Goal: Transaction & Acquisition: Purchase product/service

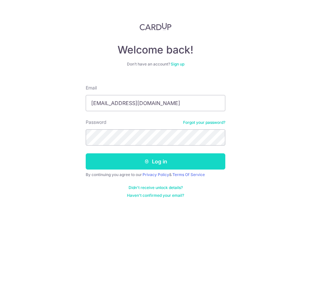
click at [170, 158] on button "Log in" at bounding box center [156, 162] width 140 height 16
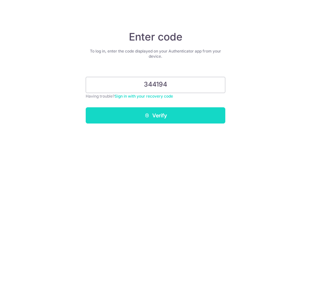
type input "344194"
click at [165, 116] on button "Verify" at bounding box center [156, 115] width 140 height 16
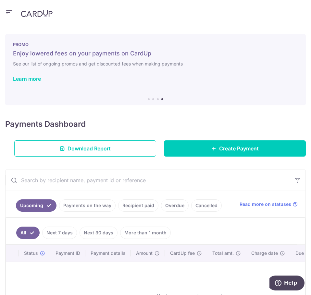
click at [88, 208] on link "Payments on the way" at bounding box center [87, 206] width 56 height 12
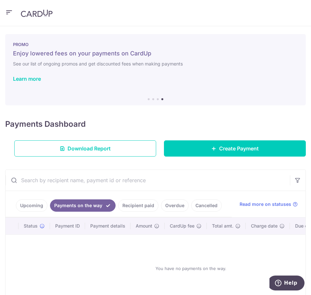
click at [11, 14] on icon "button" at bounding box center [9, 12] width 8 height 8
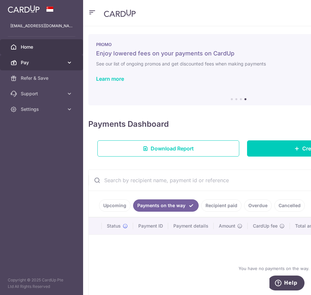
click at [49, 64] on span "Pay" at bounding box center [42, 62] width 43 height 6
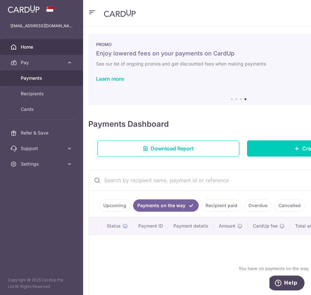
click at [47, 77] on span "Payments" at bounding box center [42, 78] width 43 height 6
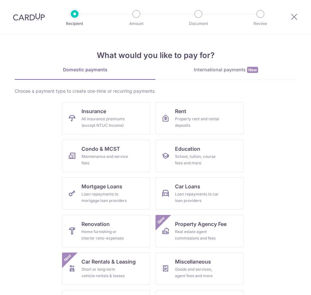
click at [22, 16] on img at bounding box center [29, 17] width 32 height 8
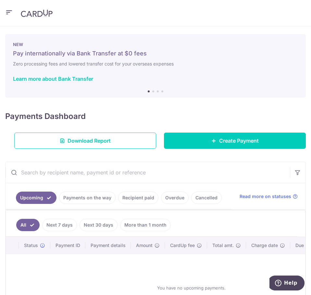
click at [6, 10] on icon "button" at bounding box center [9, 12] width 8 height 8
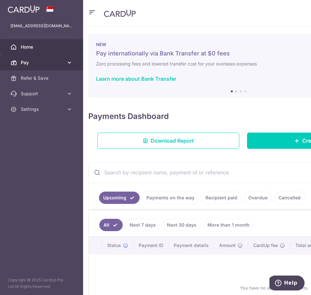
click at [52, 64] on span "Pay" at bounding box center [42, 62] width 43 height 6
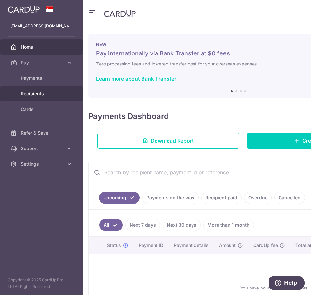
click at [57, 93] on span "Recipients" at bounding box center [42, 94] width 43 height 6
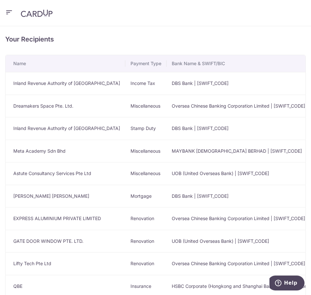
click at [6, 8] on icon "button" at bounding box center [9, 12] width 8 height 8
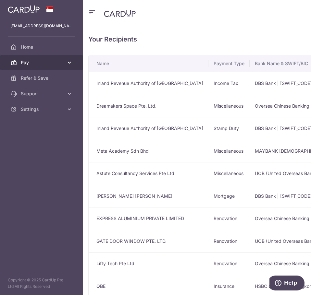
click at [37, 57] on link "Pay" at bounding box center [41, 63] width 83 height 16
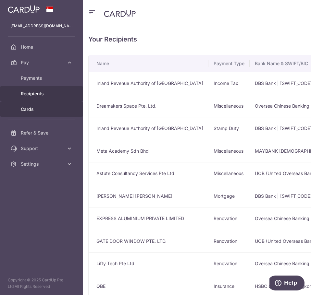
click at [42, 106] on span "Cards" at bounding box center [42, 109] width 43 height 6
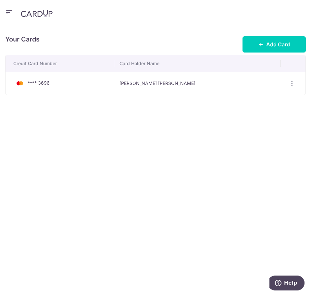
click at [8, 8] on button "button" at bounding box center [9, 13] width 8 height 10
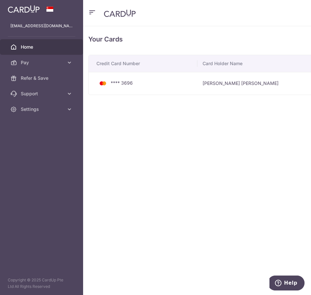
click at [33, 48] on span "Home" at bounding box center [42, 47] width 43 height 6
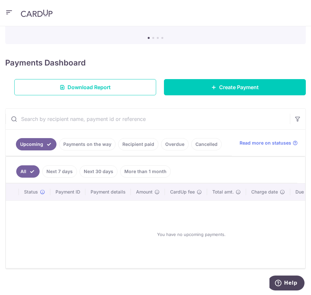
scroll to position [65, 0]
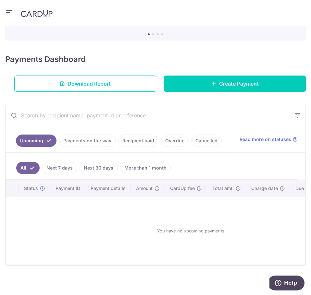
click at [64, 170] on link "Next 7 days" at bounding box center [59, 168] width 35 height 12
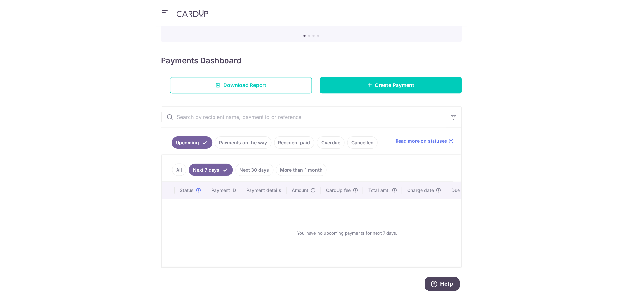
scroll to position [14, 0]
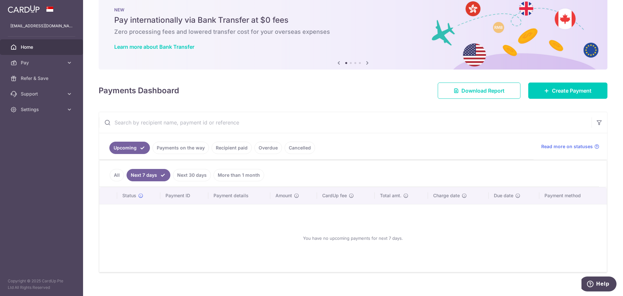
click at [175, 148] on link "Payments on the way" at bounding box center [181, 148] width 56 height 12
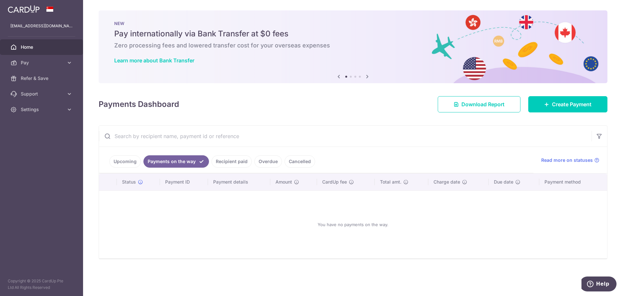
click at [232, 164] on link "Recipient paid" at bounding box center [232, 161] width 40 height 12
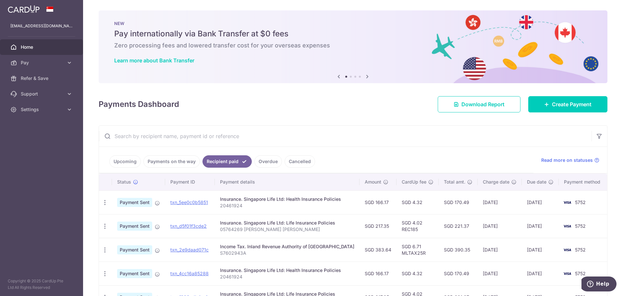
click at [176, 160] on link "Payments on the way" at bounding box center [171, 161] width 56 height 12
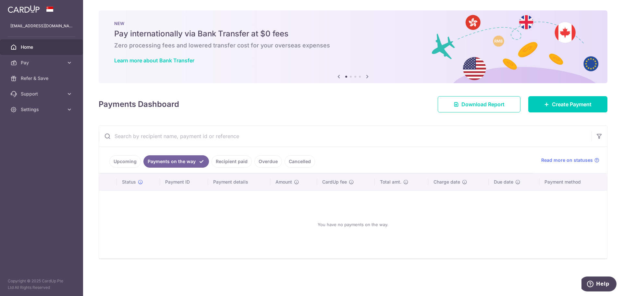
click at [233, 165] on link "Recipient paid" at bounding box center [232, 161] width 40 height 12
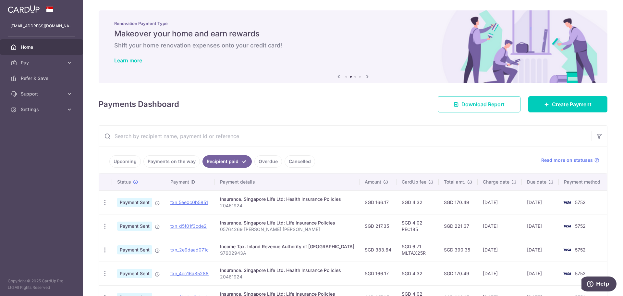
click at [184, 163] on link "Payments on the way" at bounding box center [171, 161] width 56 height 12
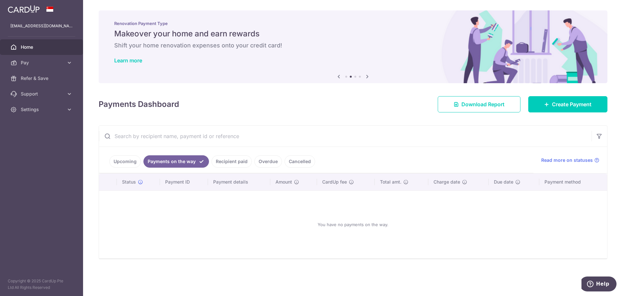
click at [130, 162] on link "Upcoming" at bounding box center [124, 161] width 31 height 12
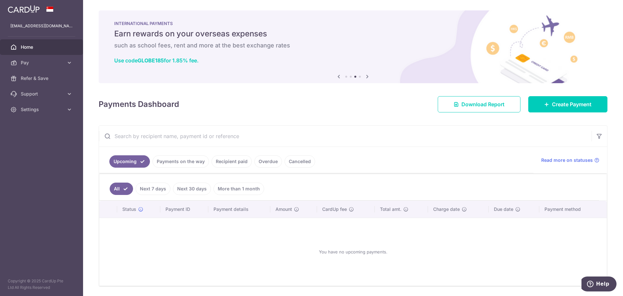
click at [181, 163] on link "Payments on the way" at bounding box center [181, 161] width 56 height 12
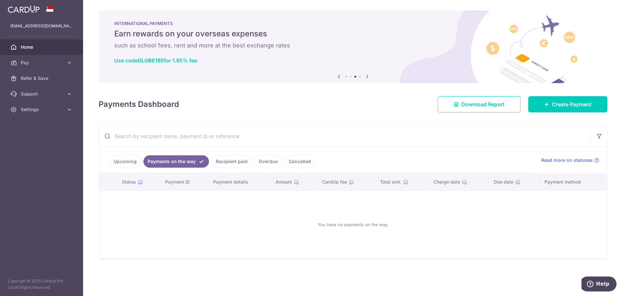
click at [210, 165] on li "Recipient paid" at bounding box center [230, 161] width 43 height 12
click at [216, 164] on link "Recipient paid" at bounding box center [232, 161] width 40 height 12
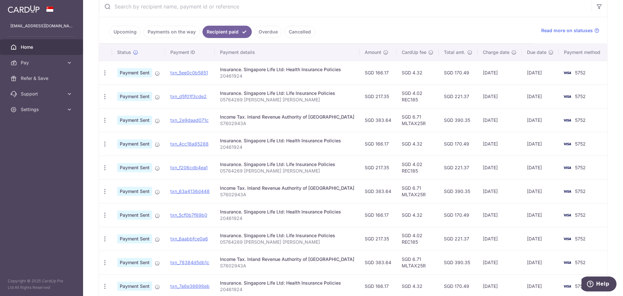
scroll to position [97, 0]
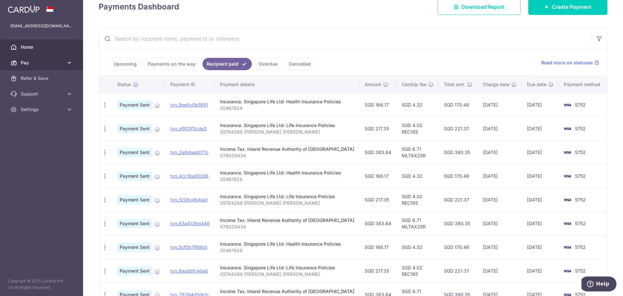
click at [33, 60] on span "Pay" at bounding box center [42, 62] width 43 height 6
click at [45, 50] on span "Home" at bounding box center [42, 47] width 43 height 6
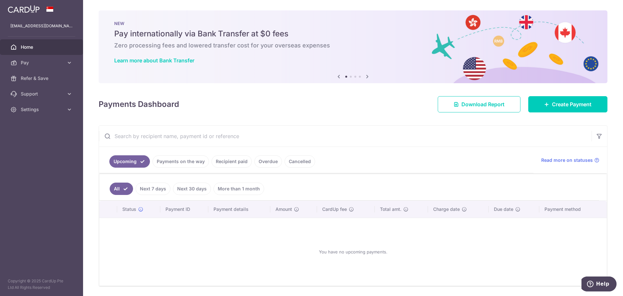
click at [180, 165] on link "Payments on the way" at bounding box center [181, 161] width 56 height 12
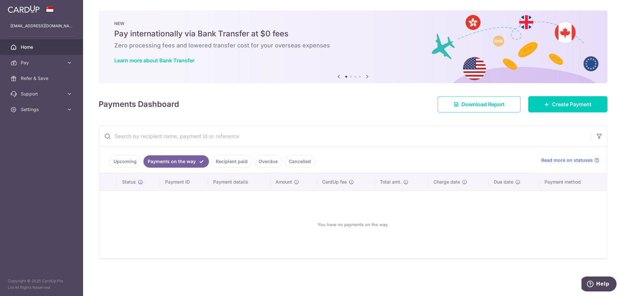
click at [180, 165] on link "Payments on the way" at bounding box center [176, 161] width 66 height 12
click at [122, 164] on link "Upcoming" at bounding box center [124, 161] width 31 height 12
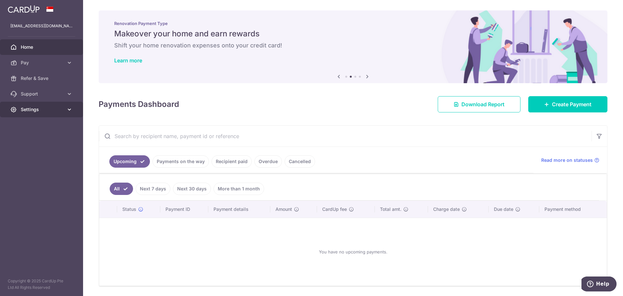
click at [49, 111] on span "Settings" at bounding box center [42, 109] width 43 height 6
click at [41, 128] on span "Account" at bounding box center [42, 125] width 43 height 6
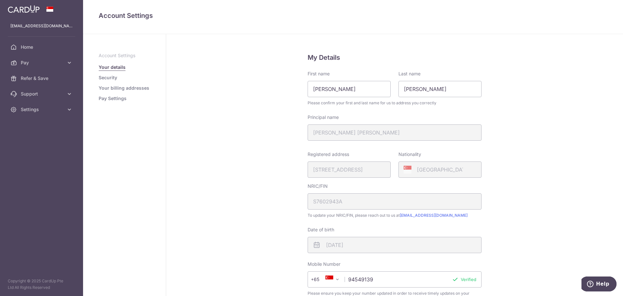
click at [116, 78] on link "Security" at bounding box center [108, 77] width 19 height 6
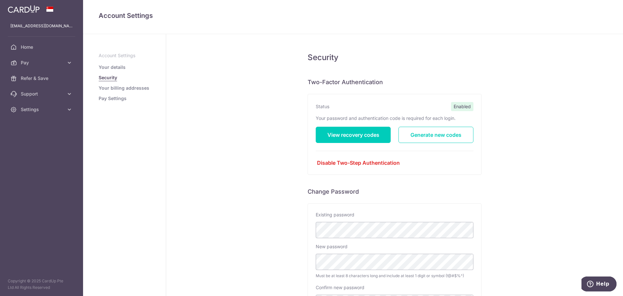
click at [110, 88] on link "Your billing addresses" at bounding box center [124, 88] width 51 height 6
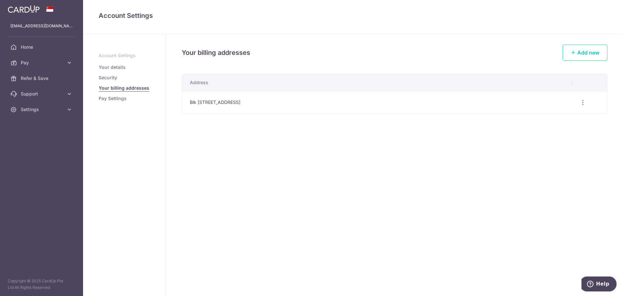
click at [112, 96] on link "Pay Settings" at bounding box center [113, 98] width 28 height 6
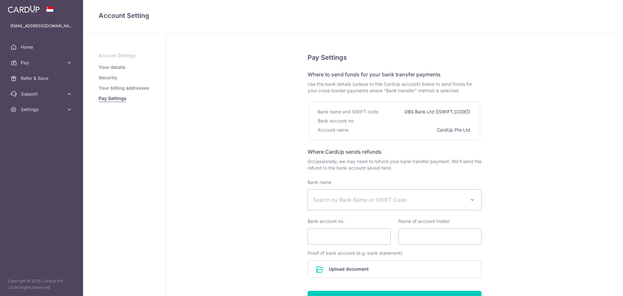
select select
click at [120, 68] on link "Your details" at bounding box center [112, 67] width 27 height 6
click at [130, 56] on p "Account Settings" at bounding box center [125, 55] width 52 height 6
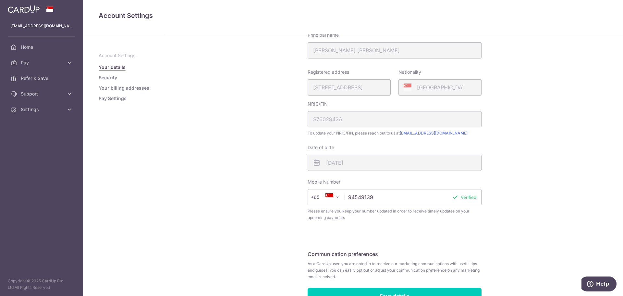
scroll to position [97, 0]
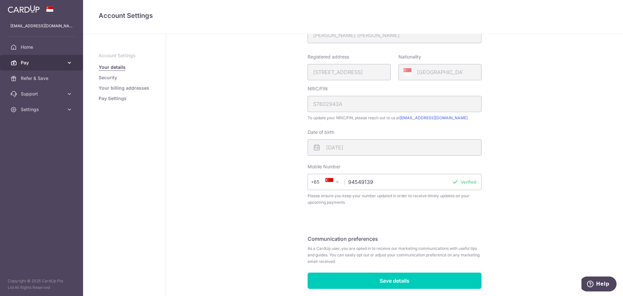
click at [28, 65] on span "Pay" at bounding box center [42, 62] width 43 height 6
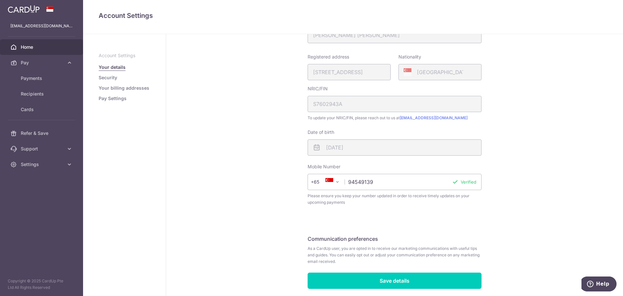
click at [30, 49] on span "Home" at bounding box center [42, 47] width 43 height 6
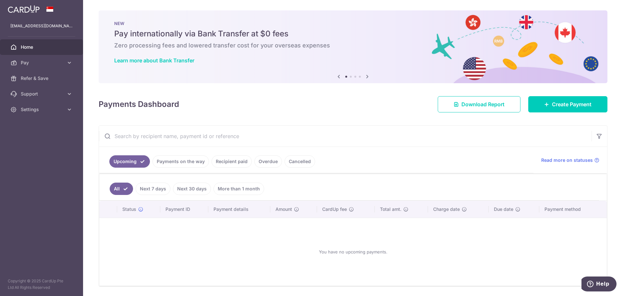
click at [183, 166] on link "Payments on the way" at bounding box center [181, 161] width 56 height 12
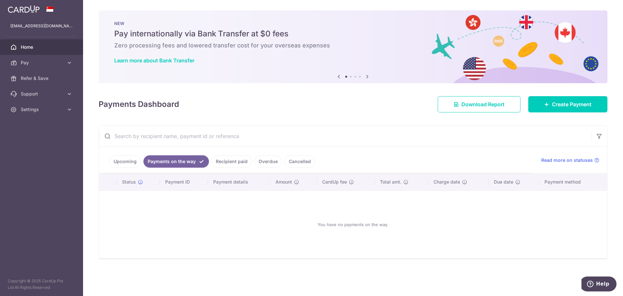
click at [127, 157] on link "Upcoming" at bounding box center [124, 161] width 31 height 12
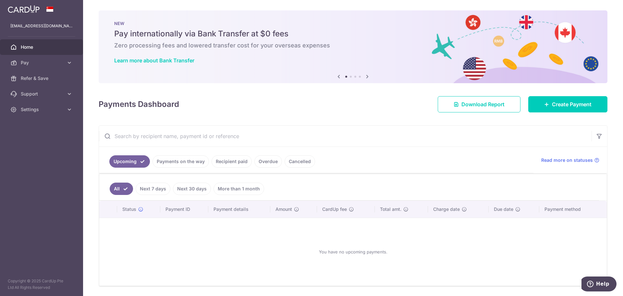
drag, startPoint x: 144, startPoint y: 186, endPoint x: 148, endPoint y: 187, distance: 4.3
click at [144, 187] on link "Next 7 days" at bounding box center [153, 188] width 35 height 12
click at [191, 191] on link "Next 30 days" at bounding box center [192, 188] width 38 height 12
click at [227, 190] on link "More than 1 month" at bounding box center [239, 188] width 51 height 12
click at [156, 187] on link "Next 7 days" at bounding box center [144, 188] width 35 height 12
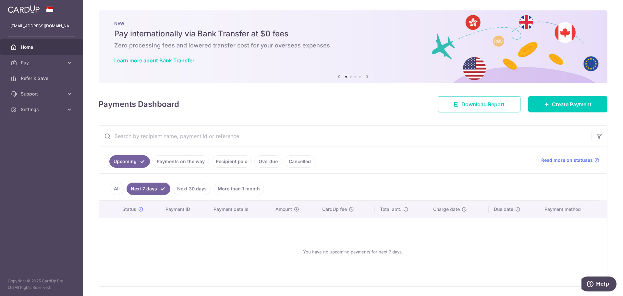
click at [110, 185] on li "All" at bounding box center [117, 188] width 14 height 12
click at [116, 187] on link "All" at bounding box center [117, 188] width 14 height 12
click at [218, 161] on link "Recipient paid" at bounding box center [232, 161] width 40 height 12
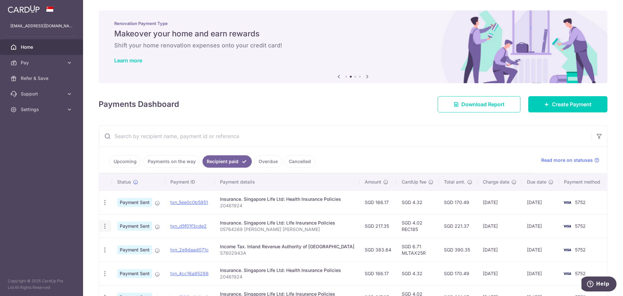
click at [107, 228] on icon "button" at bounding box center [105, 226] width 7 height 7
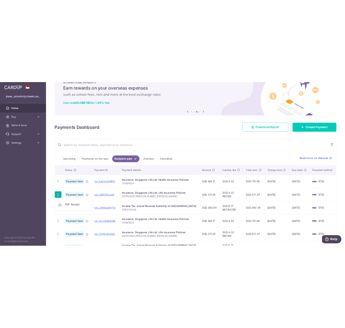
scroll to position [65, 0]
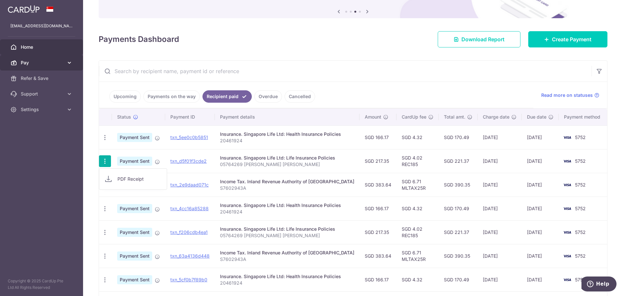
click at [50, 63] on span "Pay" at bounding box center [42, 62] width 43 height 6
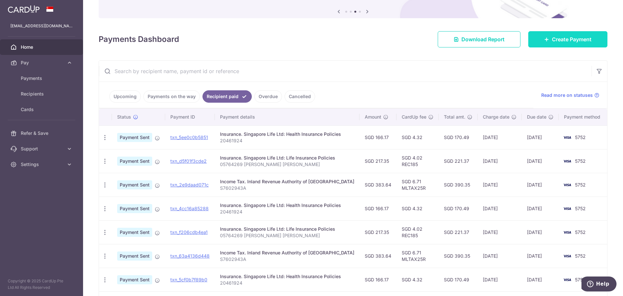
click at [568, 39] on span "Create Payment" at bounding box center [572, 39] width 40 height 8
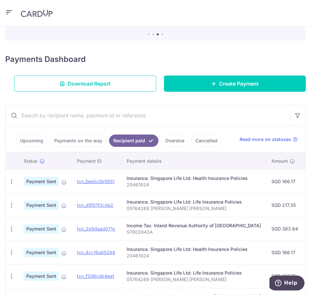
click at [170, 119] on input "text" at bounding box center [148, 115] width 284 height 21
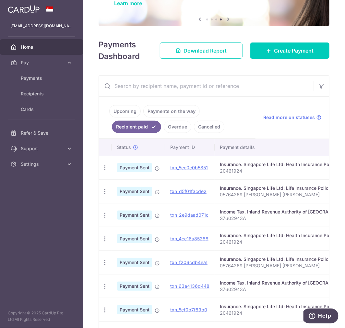
drag, startPoint x: 246, startPoint y: 114, endPoint x: 352, endPoint y: 123, distance: 106.5
click at [345, 123] on html "[EMAIL_ADDRESS][DOMAIN_NAME] Home Pay Payments Recipients Cards Refer & Save Su…" at bounding box center [172, 164] width 345 height 328
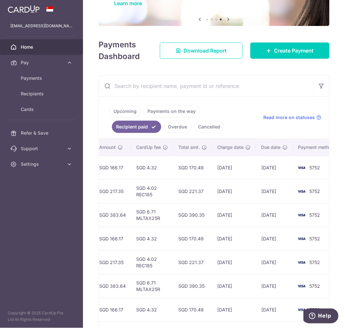
drag, startPoint x: 291, startPoint y: 154, endPoint x: 240, endPoint y: 131, distance: 56.1
click at [239, 131] on div "Upcoming Payments on the way Recipient paid Overdue Cancelled Read more on stat…" at bounding box center [214, 242] width 231 height 334
click at [240, 131] on ul "Upcoming Payments on the way Recipient paid Overdue Cancelled" at bounding box center [177, 118] width 157 height 42
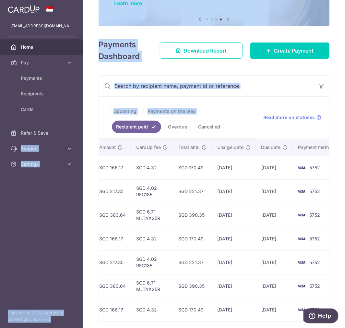
drag, startPoint x: 110, startPoint y: 136, endPoint x: 132, endPoint y: 141, distance: 23.3
click at [80, 138] on main "khoo.winston@gmail.com Home Pay Payments Recipients Cards Refer & Save Support …" at bounding box center [172, 164] width 345 height 328
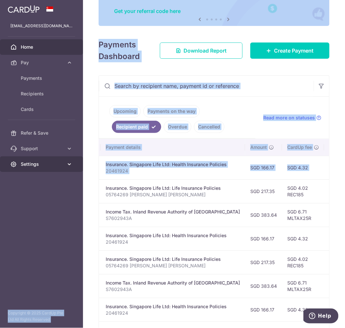
scroll to position [0, 0]
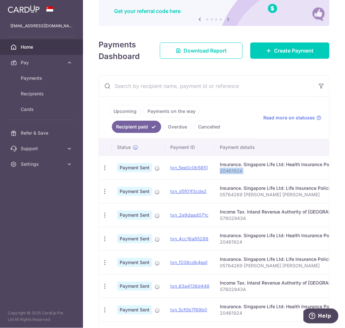
drag, startPoint x: 248, startPoint y: 158, endPoint x: 263, endPoint y: 169, distance: 18.5
drag, startPoint x: 302, startPoint y: 195, endPoint x: 329, endPoint y: 193, distance: 26.4
click at [345, 196] on html "khoo.winston@gmail.com Home Pay Payments Recipients Cards Refer & Save Support …" at bounding box center [172, 164] width 345 height 328
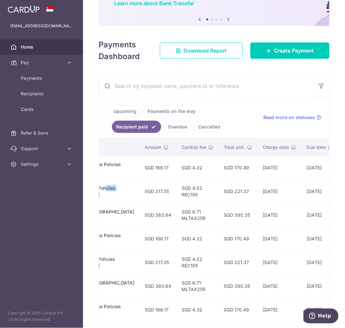
scroll to position [0, 207]
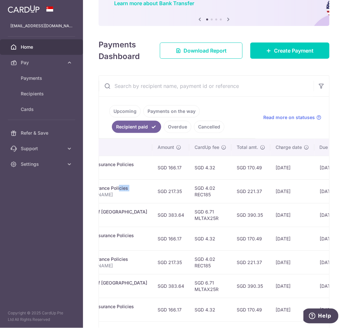
drag, startPoint x: 305, startPoint y: 186, endPoint x: 249, endPoint y: 197, distance: 56.9
click at [249, 197] on tr "PDF Receipt Payment Sent txn_d5f01f3cde2 Insurance. Singapore Life Ltd: Life In…" at bounding box center [146, 192] width 509 height 24
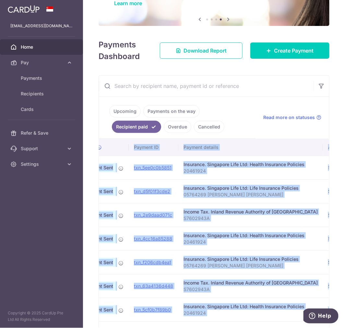
scroll to position [0, 0]
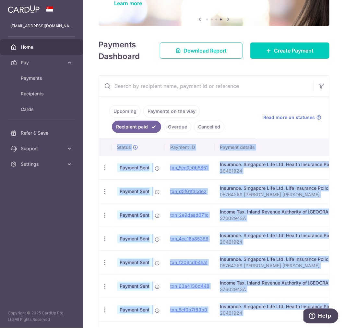
drag, startPoint x: 153, startPoint y: 306, endPoint x: 149, endPoint y: 222, distance: 84.2
click at [91, 285] on div "× Pause Schedule Pause all future payments in this series Pause just this one p…" at bounding box center [214, 164] width 262 height 328
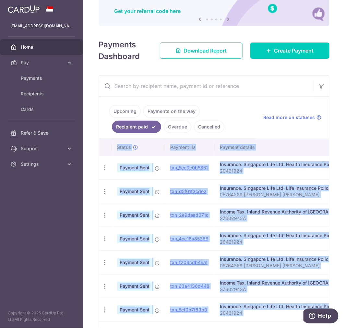
click at [161, 198] on td "Payment Sent" at bounding box center [138, 192] width 53 height 24
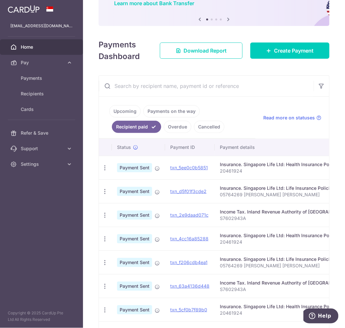
drag, startPoint x: 308, startPoint y: 195, endPoint x: 330, endPoint y: 195, distance: 22.1
click at [330, 195] on div "× Pause Schedule Pause all future payments in this series Pause just this one p…" at bounding box center [214, 164] width 262 height 328
click at [311, 193] on p "05764269 Winston Khoo Wei Sern" at bounding box center [287, 195] width 134 height 6
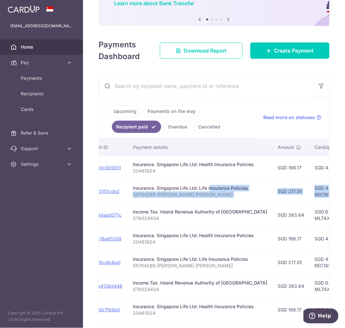
scroll to position [0, 132]
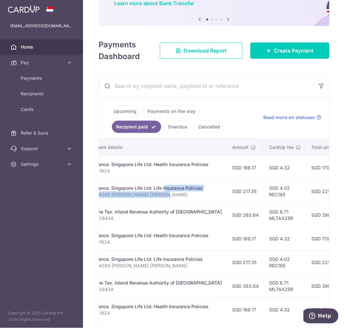
drag, startPoint x: 312, startPoint y: 190, endPoint x: 200, endPoint y: 192, distance: 111.7
click at [200, 192] on td "Insurance. Singapore Life Ltd: Life Insurance Policies 05764269 Winston Khoo We…" at bounding box center [154, 192] width 145 height 24
click at [196, 192] on div "Insurance. Singapore Life Ltd: Life Insurance Policies" at bounding box center [155, 188] width 134 height 6
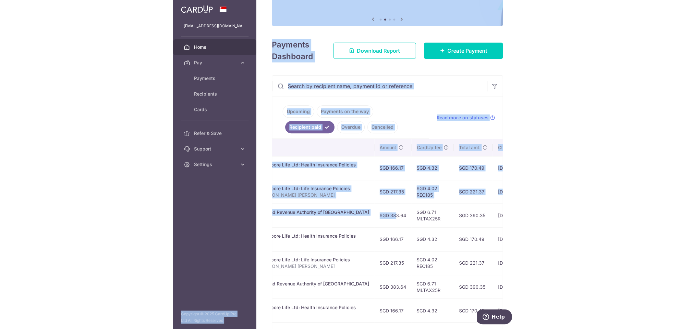
scroll to position [0, 0]
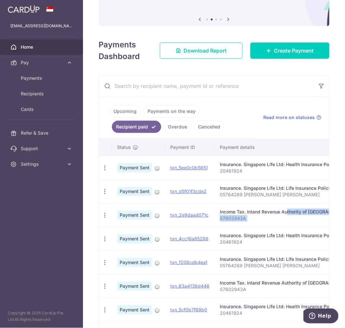
drag, startPoint x: 226, startPoint y: 216, endPoint x: 265, endPoint y: 209, distance: 39.0
click at [230, 197] on p "05764269 Winston Khoo Wei Sern" at bounding box center [287, 195] width 134 height 6
drag, startPoint x: 256, startPoint y: 219, endPoint x: 335, endPoint y: 219, distance: 79.2
click at [335, 219] on div "× Pause Schedule Pause all future payments in this series Pause just this one p…" at bounding box center [214, 164] width 262 height 328
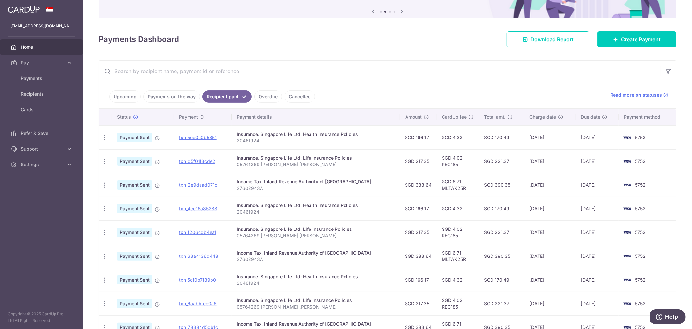
click at [125, 98] on link "Upcoming" at bounding box center [124, 96] width 31 height 12
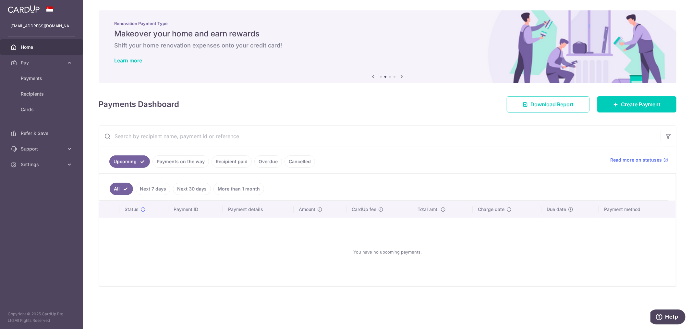
click at [159, 194] on link "Next 7 days" at bounding box center [153, 188] width 35 height 12
click at [203, 192] on link "Next 30 days" at bounding box center [192, 188] width 38 height 12
click at [248, 191] on link "More than 1 month" at bounding box center [239, 188] width 51 height 12
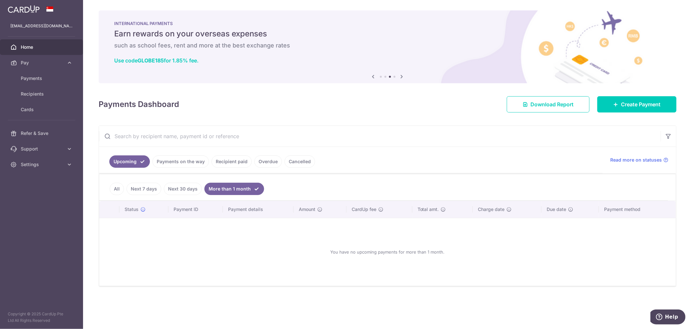
click at [187, 189] on link "Next 30 days" at bounding box center [183, 188] width 38 height 12
click at [143, 190] on link "Next 7 days" at bounding box center [144, 188] width 35 height 12
click at [113, 191] on link "All" at bounding box center [117, 188] width 14 height 12
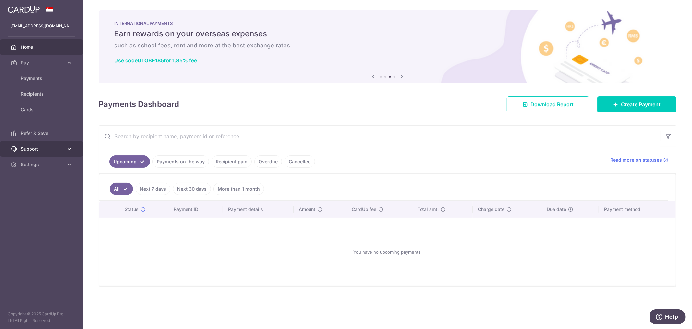
click at [43, 152] on link "Support" at bounding box center [41, 149] width 83 height 16
click at [43, 179] on span "Contact Us" at bounding box center [42, 180] width 43 height 6
click at [623, 161] on span "Read more on statuses" at bounding box center [637, 159] width 52 height 6
click at [262, 160] on link "Overdue" at bounding box center [269, 161] width 28 height 12
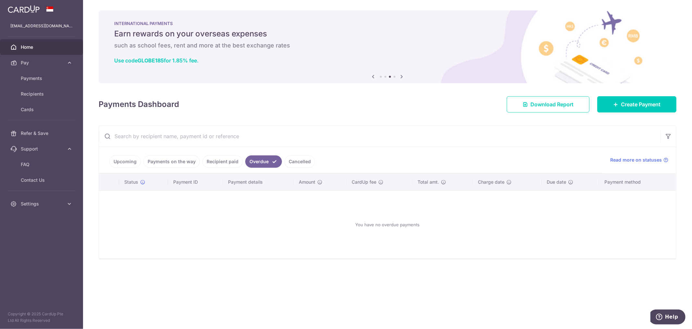
click at [297, 161] on link "Cancelled" at bounding box center [300, 161] width 31 height 12
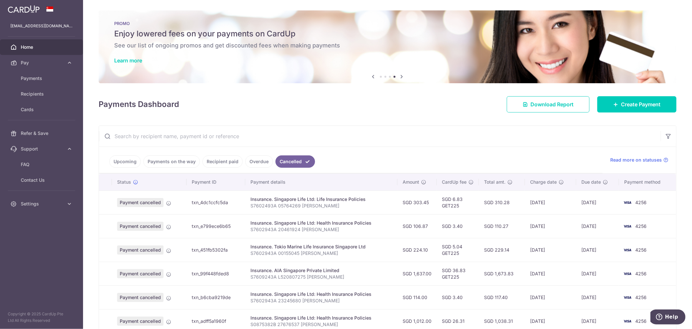
click at [128, 162] on link "Upcoming" at bounding box center [124, 161] width 31 height 12
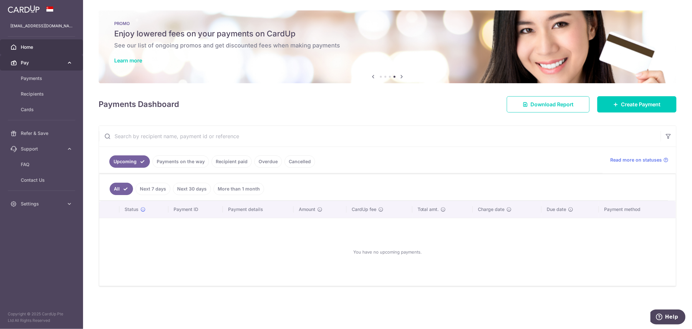
click at [39, 60] on span "Pay" at bounding box center [42, 62] width 43 height 6
click at [39, 46] on span "Home" at bounding box center [42, 47] width 43 height 6
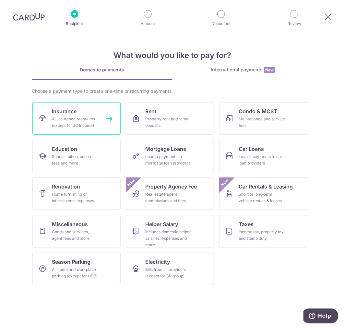
click at [75, 119] on div "All insurance premiums (except NTUC Income)" at bounding box center [75, 122] width 47 height 13
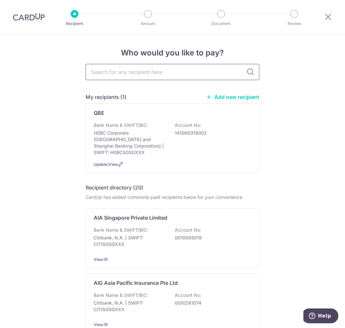
click at [137, 74] on input "text" at bounding box center [173, 72] width 174 height 16
type input "singapore life"
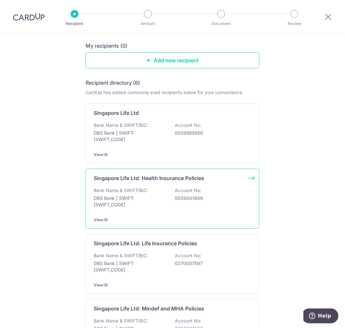
scroll to position [72, 0]
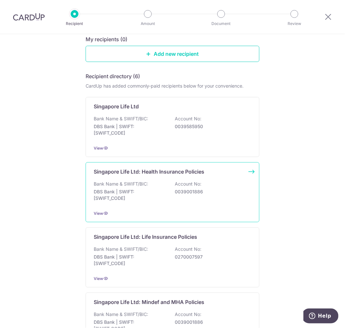
click at [167, 180] on div "Singapore Life Ltd: Health Insurance Policies Bank Name & SWIFT/BIC: DBS Bank |…" at bounding box center [173, 192] width 174 height 60
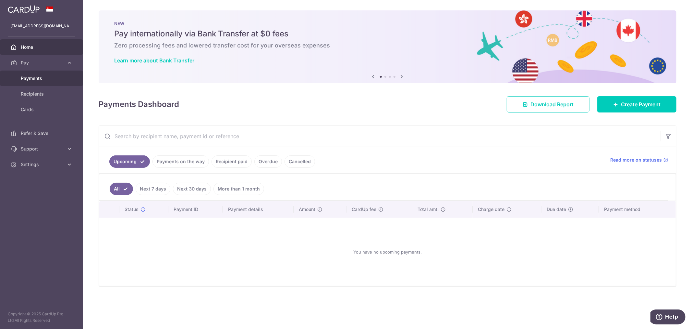
click at [39, 80] on span "Payments" at bounding box center [42, 78] width 43 height 6
click at [44, 62] on span "Pay" at bounding box center [42, 62] width 43 height 6
click at [38, 107] on span "Cards" at bounding box center [42, 109] width 43 height 6
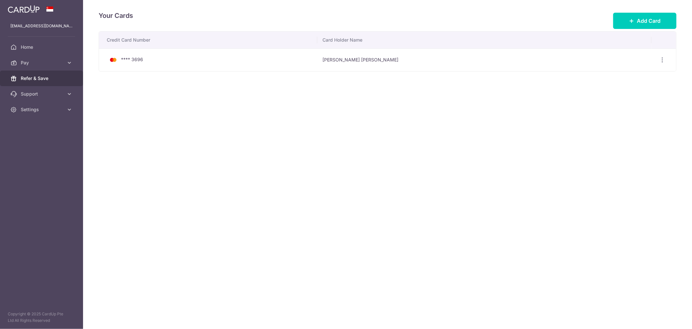
click at [53, 76] on span "Refer & Save" at bounding box center [42, 78] width 43 height 6
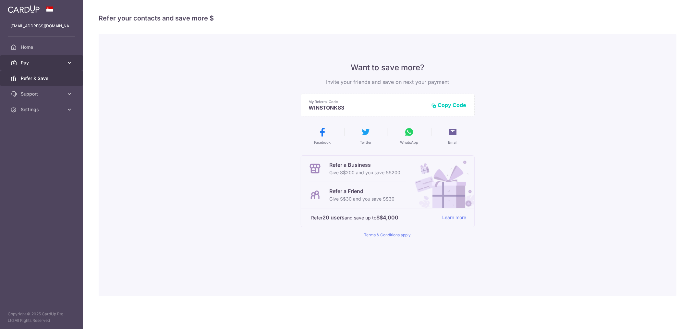
click at [55, 62] on span "Pay" at bounding box center [42, 62] width 43 height 6
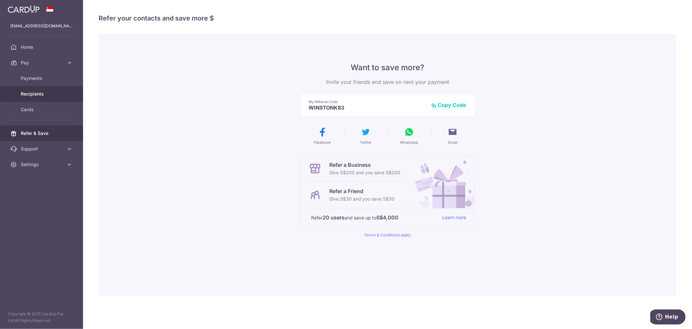
click at [44, 96] on span "Recipients" at bounding box center [42, 94] width 43 height 6
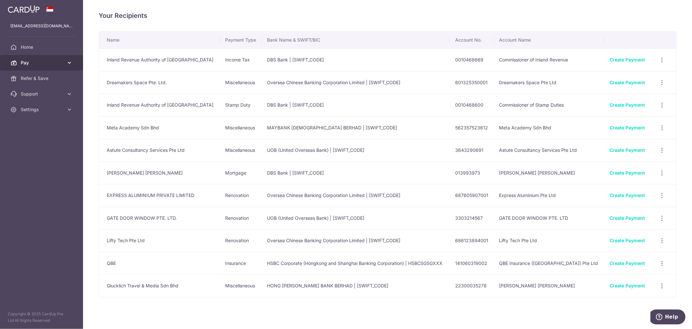
click at [51, 59] on span "Pay" at bounding box center [42, 62] width 43 height 6
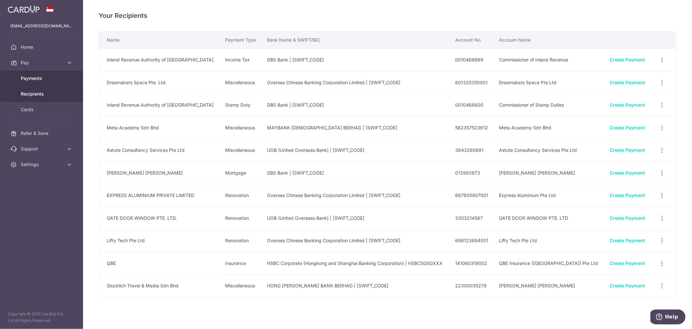
click at [48, 78] on span "Payments" at bounding box center [42, 78] width 43 height 6
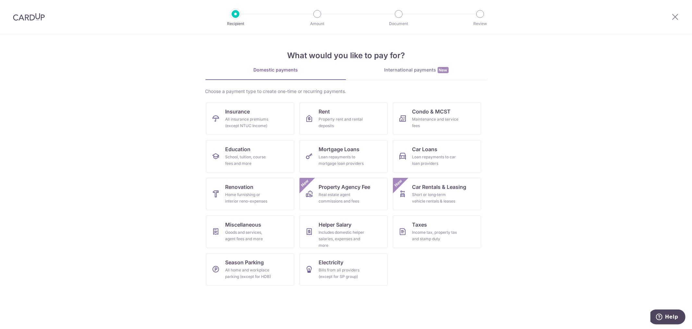
click at [34, 21] on div at bounding box center [29, 17] width 58 height 34
click at [36, 17] on img at bounding box center [29, 17] width 32 height 8
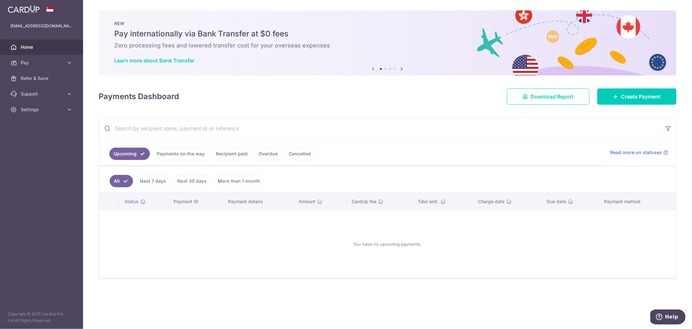
click at [186, 180] on link "Next 30 days" at bounding box center [192, 181] width 38 height 12
click at [193, 157] on link "Payments on the way" at bounding box center [181, 153] width 56 height 12
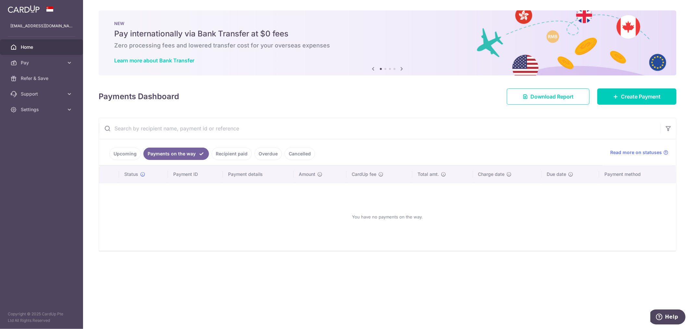
click at [222, 157] on link "Recipient paid" at bounding box center [232, 153] width 40 height 12
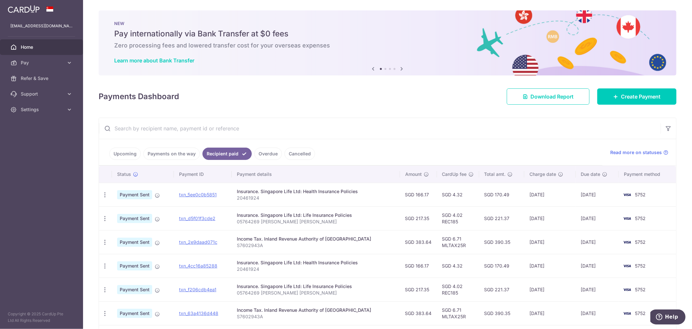
click at [280, 128] on input "text" at bounding box center [380, 128] width 562 height 21
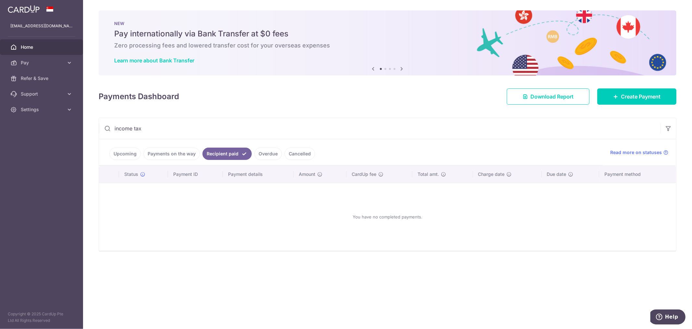
click at [186, 155] on link "Payments on the way" at bounding box center [171, 153] width 56 height 12
click at [226, 156] on link "Recipient paid" at bounding box center [232, 153] width 40 height 12
drag, startPoint x: 166, startPoint y: 130, endPoint x: 72, endPoint y: 126, distance: 93.9
click at [72, 129] on main "khoo.winston@gmail.com Home Pay Payments Recipients Cards Refer & Save Support …" at bounding box center [346, 164] width 692 height 329
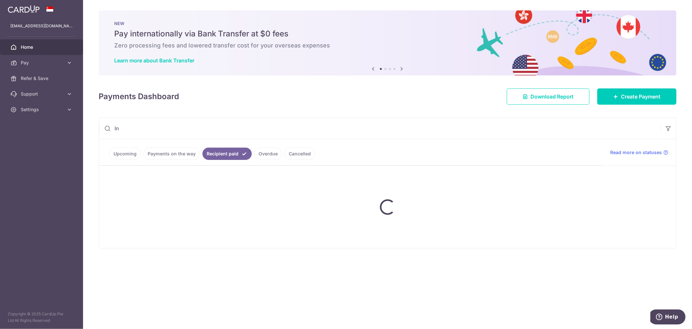
type input "I"
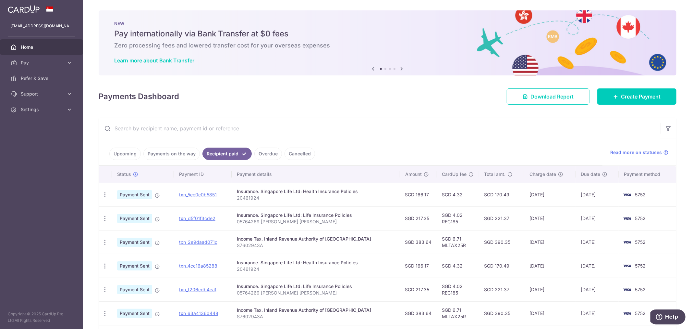
drag, startPoint x: 239, startPoint y: 239, endPoint x: 365, endPoint y: 238, distance: 126.3
click at [365, 238] on td "Income Tax. Inland Revenue Authority of Singapore S7602943A" at bounding box center [316, 242] width 168 height 24
copy div "Income Tax. Inland Revenue Authority of Singapore"
click at [177, 124] on input "text" at bounding box center [380, 128] width 562 height 21
paste input "Income Tax. Inland Revenue Authority of Singapore"
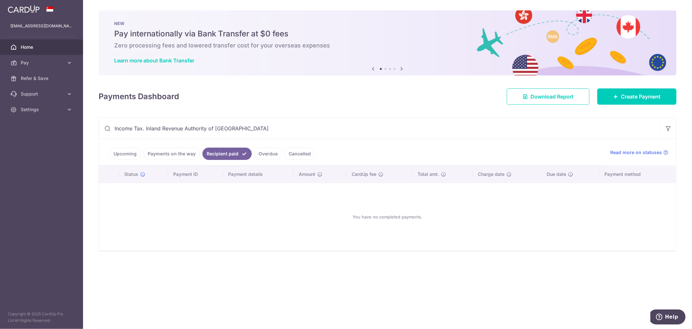
type input "Income Tax. Inland Revenue Authority of Singapore"
click at [184, 152] on link "Payments on the way" at bounding box center [171, 153] width 56 height 12
click at [131, 157] on link "Upcoming" at bounding box center [124, 153] width 31 height 12
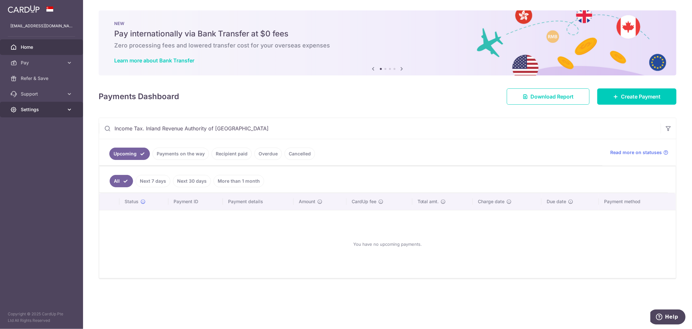
drag, startPoint x: 277, startPoint y: 130, endPoint x: 38, endPoint y: 112, distance: 239.0
click at [38, 112] on main "khoo.winston@gmail.com Home Pay Payments Recipients Cards Refer & Save Support …" at bounding box center [346, 164] width 692 height 329
drag, startPoint x: 259, startPoint y: 129, endPoint x: 109, endPoint y: 127, distance: 150.0
click at [109, 127] on div "Income Tax. Inland Revenue Authority of Singapore" at bounding box center [380, 128] width 562 height 21
click at [165, 180] on link "Next 7 days" at bounding box center [153, 181] width 35 height 12
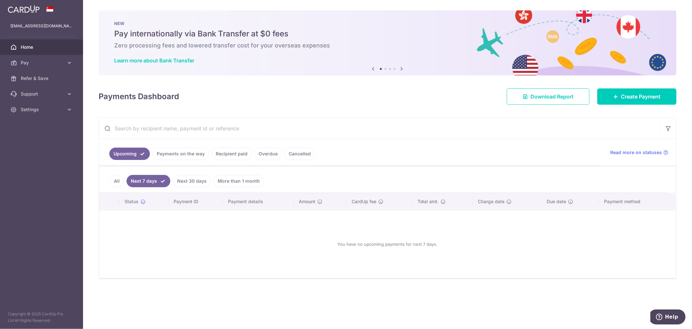
click at [185, 178] on link "Next 30 days" at bounding box center [192, 181] width 38 height 12
click at [187, 153] on link "Payments on the way" at bounding box center [181, 153] width 56 height 12
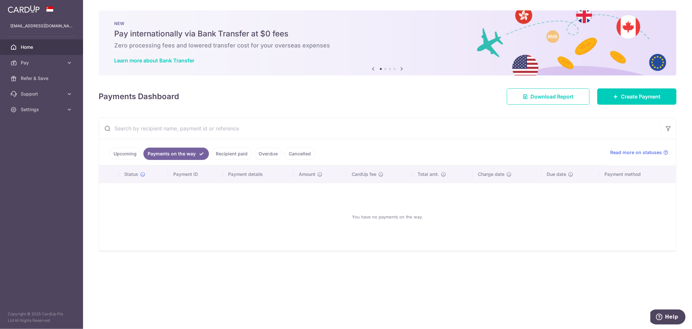
click at [234, 153] on link "Recipient paid" at bounding box center [232, 153] width 40 height 12
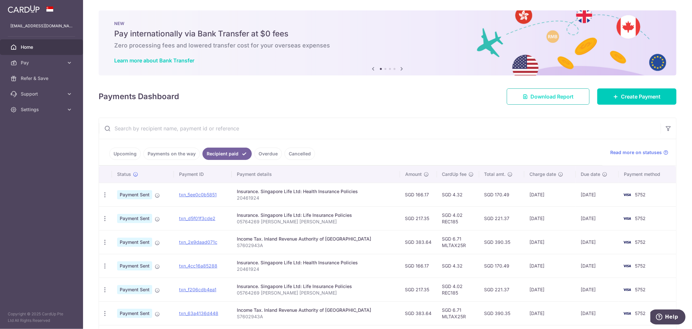
click at [570, 99] on link "Download Report" at bounding box center [548, 96] width 83 height 16
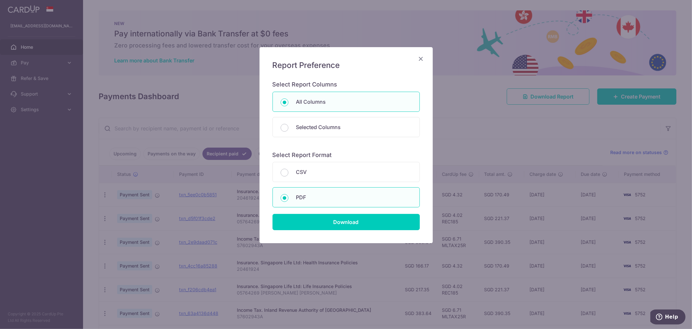
click at [353, 231] on div "Report Preference Select Report Columns All Columns Selected Columns Payment Id…" at bounding box center [346, 145] width 173 height 196
click at [354, 224] on input "Download" at bounding box center [346, 222] width 147 height 16
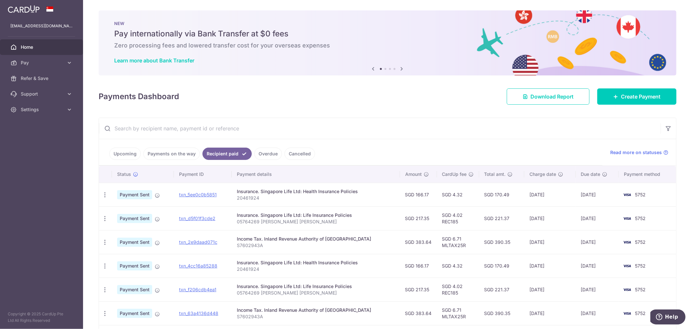
click at [133, 151] on link "Upcoming" at bounding box center [124, 153] width 31 height 12
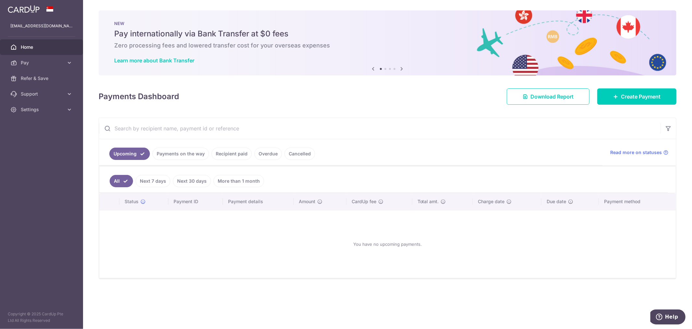
click at [242, 154] on link "Recipient paid" at bounding box center [232, 153] width 40 height 12
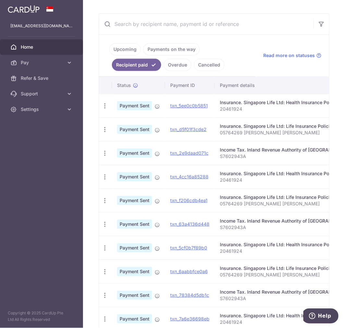
scroll to position [180, 0]
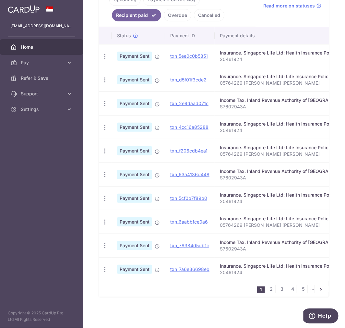
drag, startPoint x: 266, startPoint y: 59, endPoint x: 343, endPoint y: 59, distance: 77.3
click at [343, 59] on div "× Pause Schedule Pause all future payments in this series Pause just this one p…" at bounding box center [214, 164] width 262 height 328
drag, startPoint x: 272, startPoint y: 56, endPoint x: 348, endPoint y: 54, distance: 76.0
click at [345, 54] on html "khoo.winston@gmail.com Home Pay Payments Recipients Cards Refer & Save Support …" at bounding box center [172, 164] width 345 height 328
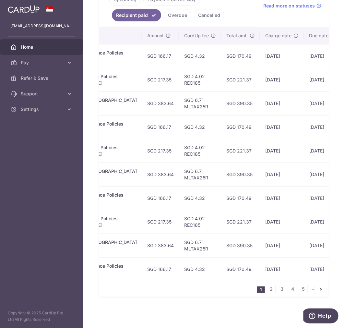
scroll to position [0, 222]
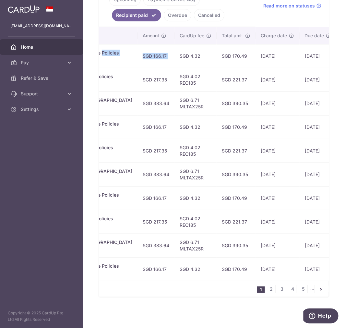
drag, startPoint x: 303, startPoint y: 49, endPoint x: 171, endPoint y: 57, distance: 132.0
click at [166, 58] on tr "PDF Receipt Payment Sent txn_5ee0c0b5851 Insurance. Singapore Life Ltd: Health …" at bounding box center [131, 56] width 509 height 24
click at [140, 64] on td "SGD 166.17" at bounding box center [156, 56] width 37 height 24
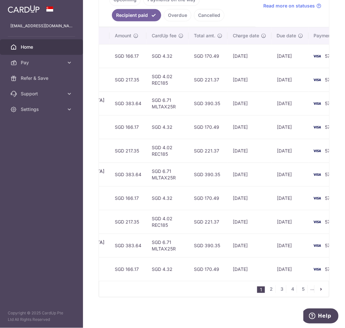
scroll to position [0, 266]
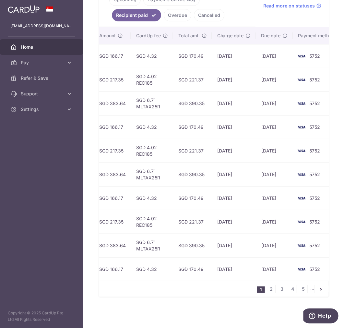
drag, startPoint x: 238, startPoint y: 44, endPoint x: 310, endPoint y: 55, distance: 73.0
click at [310, 55] on tr "PDF Receipt Payment Sent txn_5ee0c0b5851 Insurance. Singapore Life Ltd: Health …" at bounding box center [87, 56] width 509 height 24
click at [312, 61] on td "5752" at bounding box center [317, 56] width 49 height 24
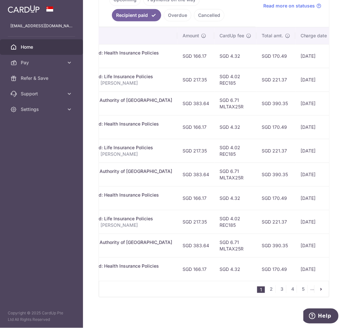
scroll to position [0, 0]
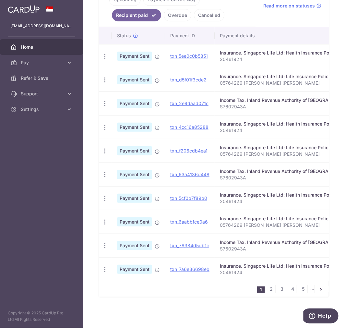
drag, startPoint x: 236, startPoint y: 46, endPoint x: 244, endPoint y: 56, distance: 12.7
click at [251, 56] on p "20461924" at bounding box center [287, 59] width 134 height 6
drag, startPoint x: 250, startPoint y: 56, endPoint x: 264, endPoint y: 52, distance: 14.5
click at [259, 56] on p "20461924" at bounding box center [287, 59] width 134 height 6
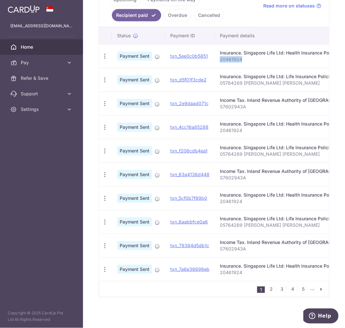
click at [299, 57] on p "20461924" at bounding box center [287, 59] width 134 height 6
drag, startPoint x: 301, startPoint y: 58, endPoint x: 333, endPoint y: 57, distance: 32.5
click at [333, 57] on div "× Pause Schedule Pause all future payments in this series Pause just this one p…" at bounding box center [214, 164] width 262 height 328
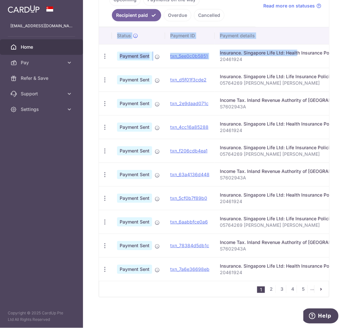
drag, startPoint x: 304, startPoint y: 47, endPoint x: 165, endPoint y: 56, distance: 138.9
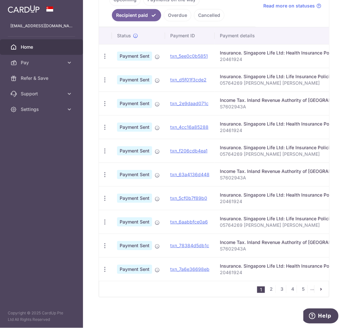
click at [244, 59] on td "Insurance. Singapore Life Ltd: Health Insurance Policies 20461924" at bounding box center [287, 56] width 145 height 24
drag, startPoint x: 244, startPoint y: 59, endPoint x: 216, endPoint y: 57, distance: 28.0
click at [216, 57] on td "Insurance. Singapore Life Ltd: Health Insurance Policies 20461924" at bounding box center [287, 56] width 145 height 24
copy p "20461924"
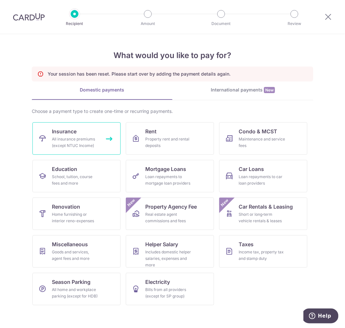
click at [98, 145] on div "All insurance premiums (except NTUC Income)" at bounding box center [75, 142] width 47 height 13
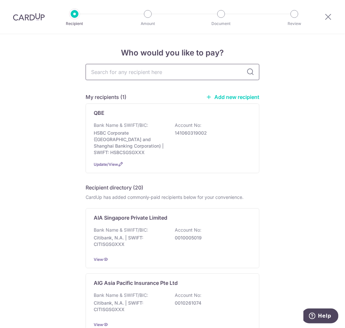
click at [115, 75] on input "text" at bounding box center [173, 72] width 174 height 16
type input "singapore life"
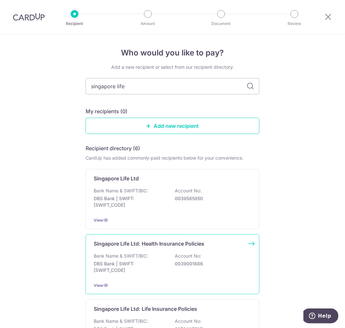
click at [170, 254] on div "Bank Name & SWIFT/BIC: DBS Bank | SWIFT: [SWIFT_CODE] Account No: 0039001886" at bounding box center [173, 265] width 158 height 24
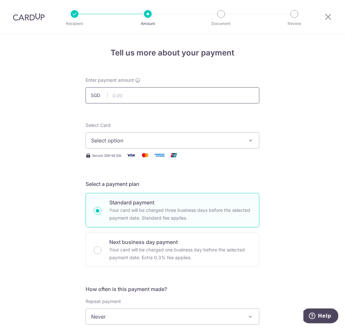
click at [121, 93] on input "text" at bounding box center [173, 95] width 174 height 16
type input "166.17"
click at [166, 143] on span "Select option" at bounding box center [166, 141] width 151 height 8
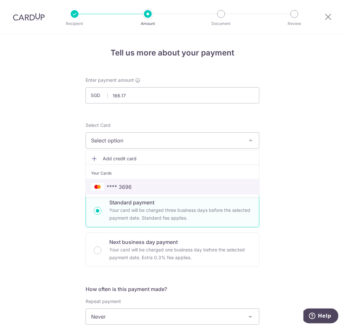
click at [141, 183] on span "**** 3696" at bounding box center [172, 187] width 163 height 8
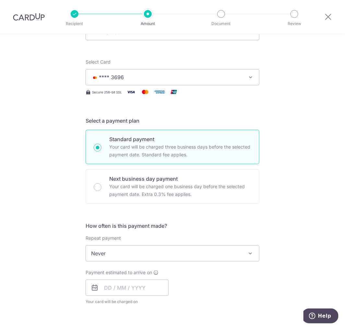
scroll to position [72, 0]
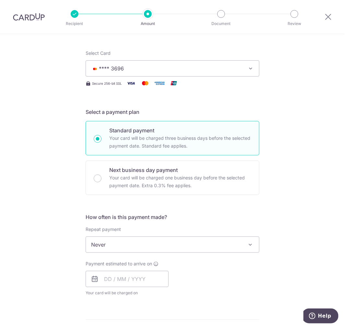
click at [141, 242] on span "Never" at bounding box center [172, 245] width 173 height 16
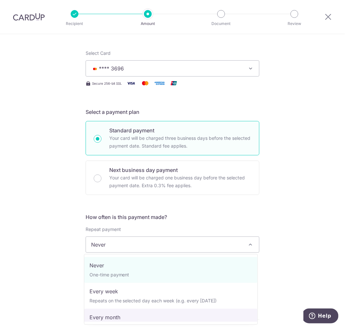
select select "3"
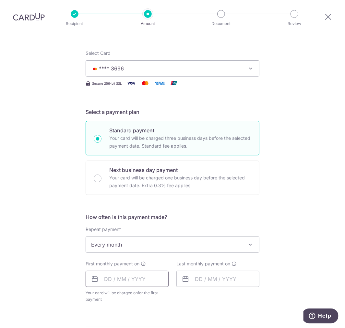
click at [130, 281] on input "text" at bounding box center [127, 279] width 83 height 16
click at [287, 232] on div "Tell us more about your payment Enter payment amount SGD 166.17 166.17 Select C…" at bounding box center [172, 259] width 345 height 594
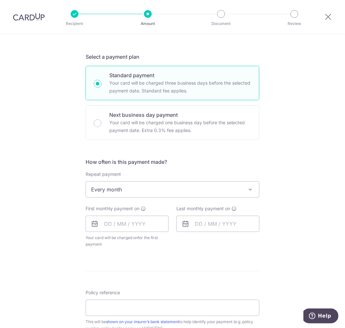
scroll to position [144, 0]
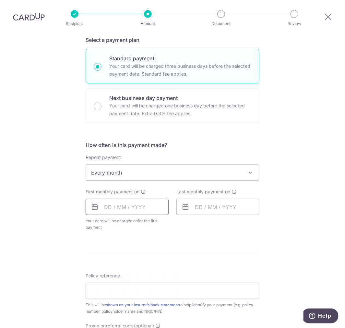
click at [105, 210] on input "text" at bounding box center [127, 207] width 83 height 16
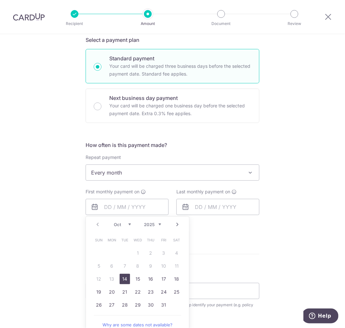
click at [120, 280] on link "14" at bounding box center [125, 279] width 10 height 10
type input "14/10/2025"
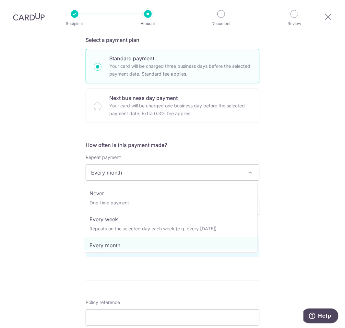
click at [138, 174] on span "Every month" at bounding box center [172, 173] width 173 height 16
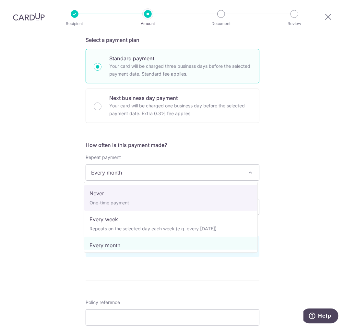
select select "1"
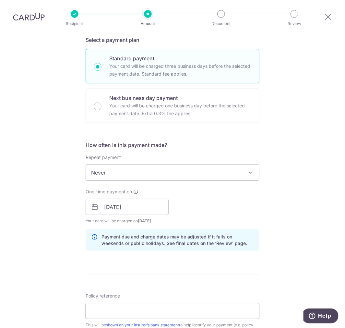
click at [137, 311] on input "Policy reference" at bounding box center [173, 311] width 174 height 16
paste input "20461924"
drag, startPoint x: 133, startPoint y: 313, endPoint x: 151, endPoint y: 306, distance: 19.1
click at [138, 312] on input "20461924" at bounding box center [173, 311] width 174 height 16
paste input "Singlife HealthPlus Plan"
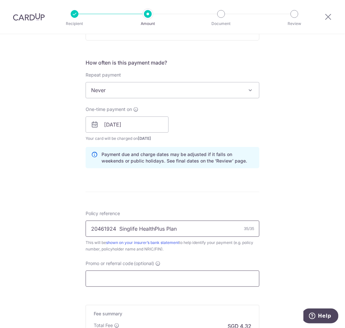
scroll to position [252, 0]
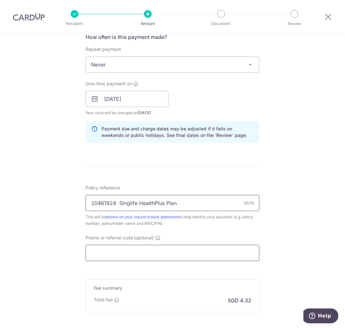
type input "20461924 Singlife HealthPlus Plan"
click at [196, 254] on input "Promo or referral code (optional)" at bounding box center [173, 253] width 174 height 16
paste input "OFF225"
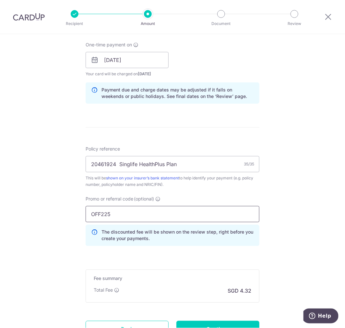
scroll to position [349, 0]
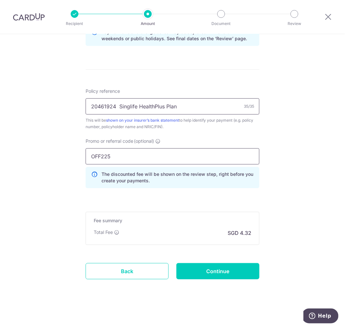
type input "OFF225"
drag, startPoint x: 163, startPoint y: 106, endPoint x: 142, endPoint y: 106, distance: 21.8
click at [142, 106] on input "20461924 Singlife HealthPlus Plan" at bounding box center [173, 106] width 174 height 16
drag, startPoint x: 135, startPoint y: 106, endPoint x: 141, endPoint y: 105, distance: 6.2
click at [136, 106] on input "20461924 Singlife HealthPlus Plan" at bounding box center [173, 106] width 174 height 16
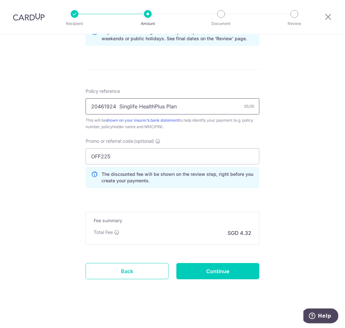
click at [118, 106] on input "20461924 Singlife HealthPlus Plan" at bounding box center [173, 106] width 174 height 16
type input "20461924 SL HealthPlus Plan 1"
click at [178, 243] on div "Fee summary Base fee Extend fee Next-day fee Total Fee SGD 4.32" at bounding box center [173, 228] width 174 height 33
click at [213, 268] on input "Continue" at bounding box center [218, 271] width 83 height 16
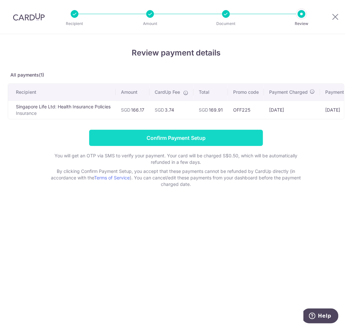
click at [193, 146] on input "Confirm Payment Setup" at bounding box center [176, 138] width 174 height 16
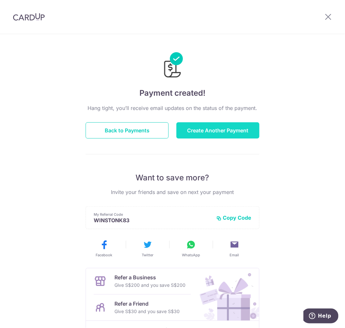
click at [218, 129] on button "Create Another Payment" at bounding box center [218, 130] width 83 height 16
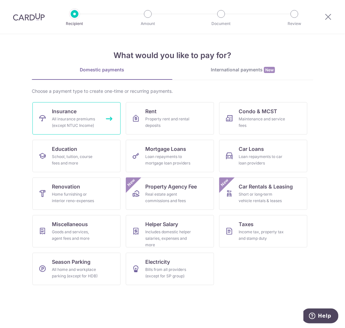
drag, startPoint x: 0, startPoint y: 0, endPoint x: 76, endPoint y: 120, distance: 142.2
click at [76, 120] on div "All insurance premiums (except NTUC Income)" at bounding box center [75, 122] width 47 height 13
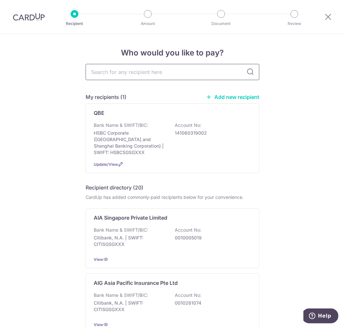
click at [151, 69] on input "text" at bounding box center [173, 72] width 174 height 16
type input "singapore life"
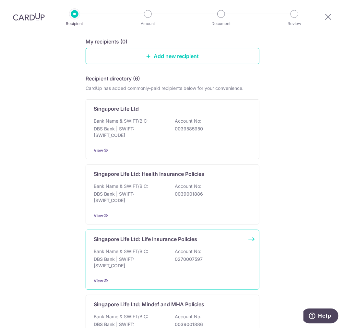
scroll to position [72, 0]
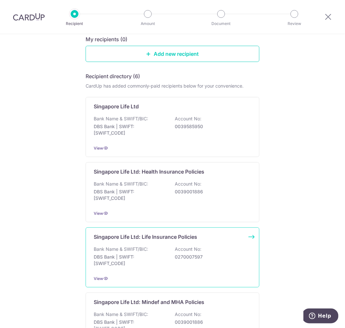
click at [175, 256] on p "0270007597" at bounding box center [211, 257] width 73 height 6
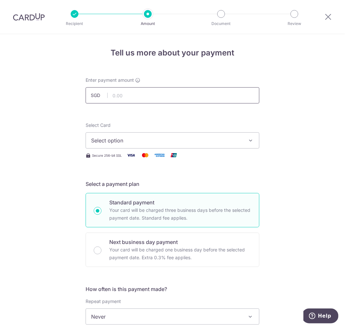
click at [157, 96] on input "text" at bounding box center [173, 95] width 174 height 16
paste input "217.35"
type input "217.35"
drag, startPoint x: 119, startPoint y: 141, endPoint x: 119, endPoint y: 150, distance: 9.1
click at [119, 140] on span "Select option" at bounding box center [166, 141] width 151 height 8
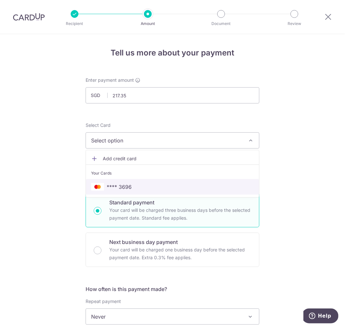
click at [122, 183] on span "**** 3696" at bounding box center [119, 187] width 25 height 8
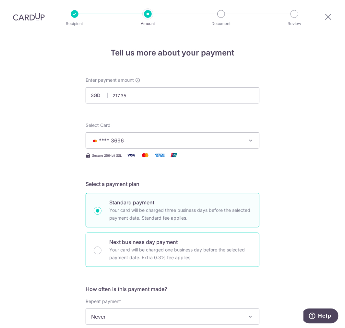
click at [139, 249] on p "Your card will be charged one business day before the selected payment date. Ex…" at bounding box center [180, 254] width 142 height 16
click at [102, 249] on input "Next business day payment Your card will be charged one business day before the…" at bounding box center [98, 251] width 8 height 8
radio input "false"
radio input "true"
click at [143, 217] on p "Your card will be charged three business days before the selected payment date.…" at bounding box center [180, 214] width 142 height 16
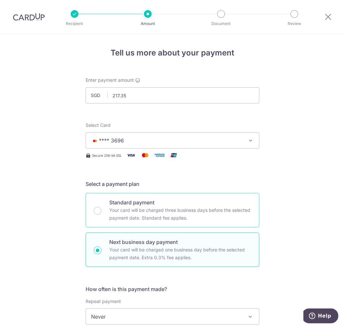
click at [102, 215] on input "Standard payment Your card will be charged three business days before the selec…" at bounding box center [98, 211] width 8 height 8
radio input "true"
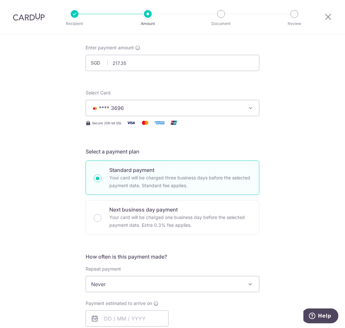
scroll to position [144, 0]
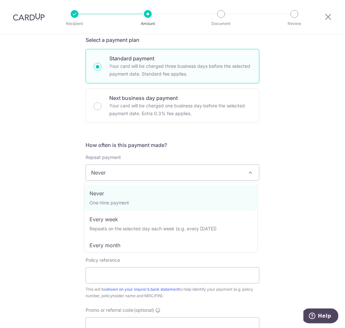
click at [135, 178] on span "Never" at bounding box center [172, 173] width 173 height 16
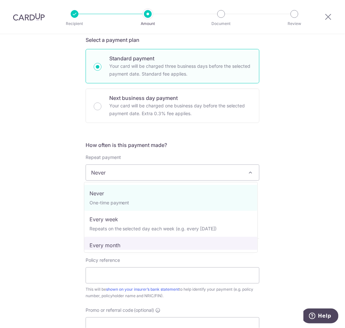
select select "3"
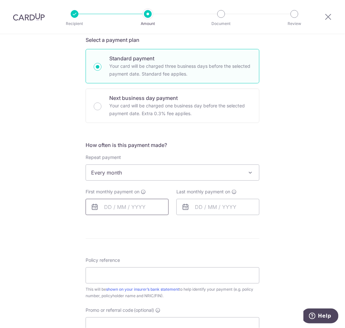
click at [118, 205] on input "text" at bounding box center [127, 207] width 83 height 16
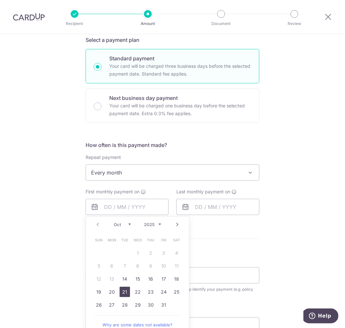
click at [121, 293] on link "21" at bounding box center [125, 292] width 10 height 10
type input "[DATE]"
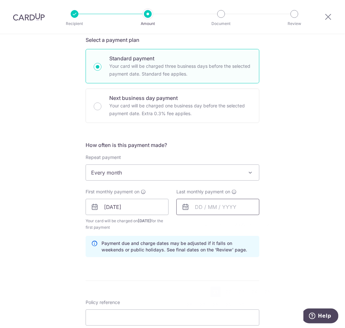
click at [205, 207] on input "text" at bounding box center [218, 207] width 83 height 16
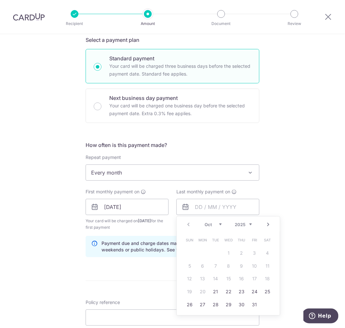
click at [266, 225] on link "Next" at bounding box center [269, 225] width 8 height 8
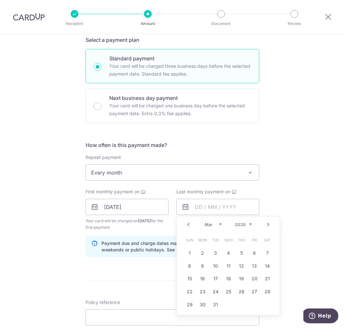
click at [266, 225] on link "Next" at bounding box center [269, 225] width 8 height 8
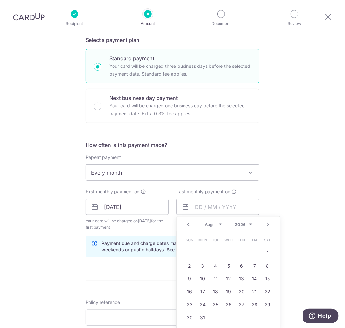
click at [266, 225] on link "Next" at bounding box center [269, 225] width 8 height 8
click at [267, 306] on link "31" at bounding box center [268, 305] width 10 height 10
type input "[DATE]"
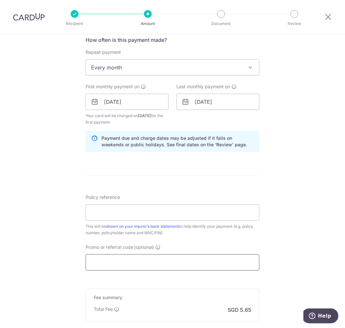
scroll to position [252, 0]
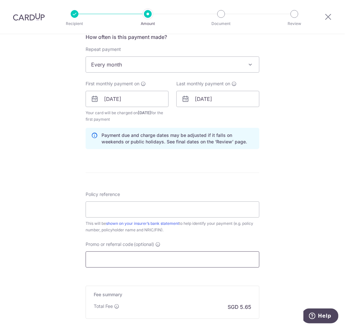
click at [117, 262] on input "Promo or referral code (optional)" at bounding box center [173, 260] width 174 height 16
paste input "RECURRING185"
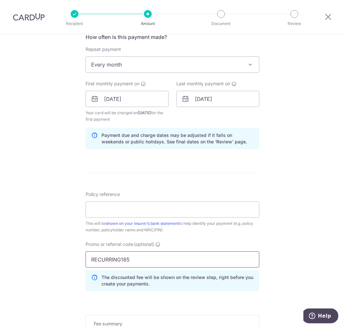
drag, startPoint x: 153, startPoint y: 258, endPoint x: 62, endPoint y: 261, distance: 90.3
click at [63, 261] on div "Tell us more about your payment Enter payment amount SGD 217.35 217.35 Select C…" at bounding box center [172, 107] width 345 height 650
paste input "text"
type input "REC185"
click at [112, 205] on input "Policy reference" at bounding box center [173, 210] width 174 height 16
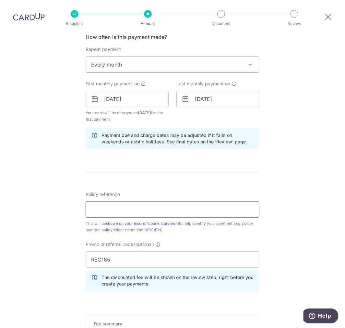
click at [112, 211] on input "Policy reference" at bounding box center [173, 210] width 174 height 16
paste input "05764269"
type input "05764269 My Term Protector"
click at [180, 170] on form "Enter payment amount SGD 217.35 217.35 Select Card **** 3696 Add credit card Yo…" at bounding box center [173, 113] width 174 height 576
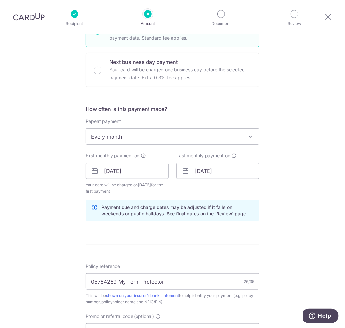
scroll to position [355, 0]
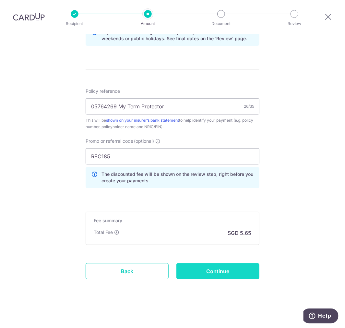
click at [223, 275] on input "Continue" at bounding box center [218, 271] width 83 height 16
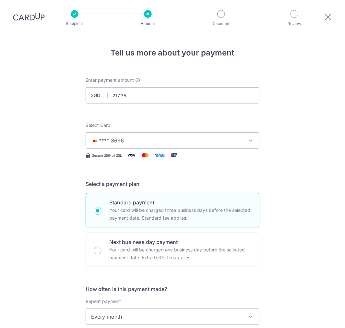
scroll to position [331, 0]
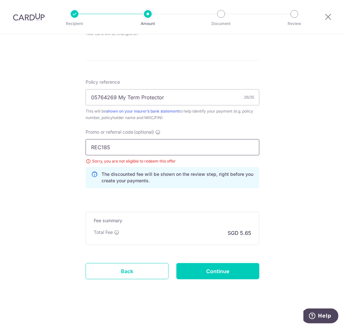
click at [126, 151] on input "REC185" at bounding box center [173, 147] width 174 height 16
drag, startPoint x: 155, startPoint y: 149, endPoint x: 55, endPoint y: 142, distance: 99.6
click at [56, 142] on div "Tell us more about your payment Enter payment amount SGD 217.35 217.35 Select C…" at bounding box center [172, 16] width 345 height 626
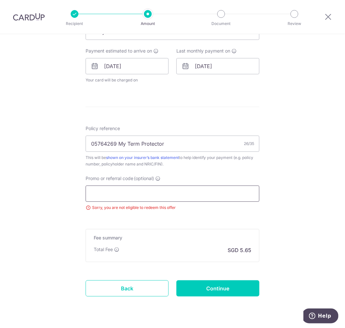
scroll to position [302, 0]
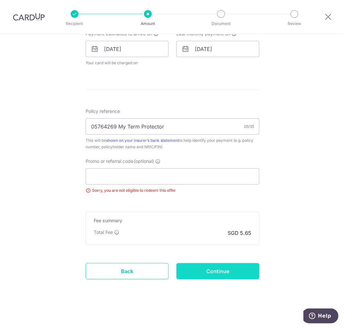
click at [223, 273] on input "Continue" at bounding box center [218, 271] width 83 height 16
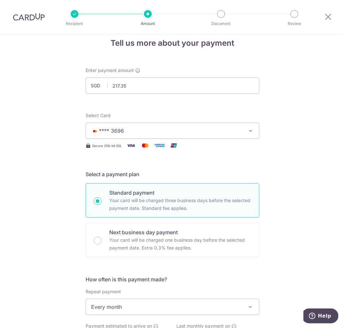
scroll to position [0, 0]
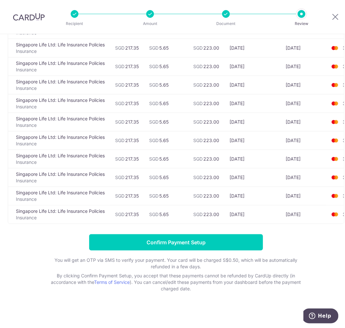
scroll to position [124, 0]
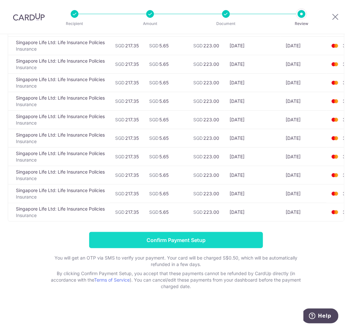
click at [201, 236] on input "Confirm Payment Setup" at bounding box center [176, 240] width 174 height 16
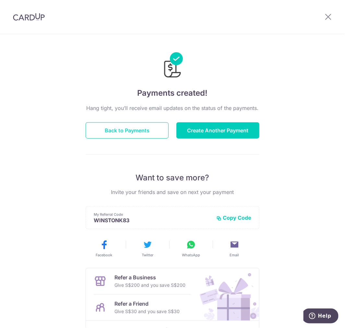
click at [121, 134] on button "Back to Payments" at bounding box center [127, 130] width 83 height 16
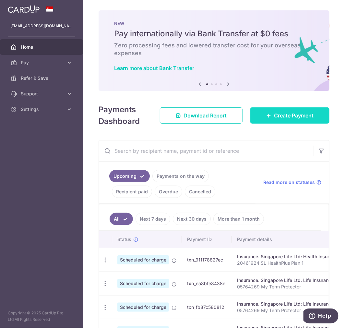
click at [299, 112] on span "Create Payment" at bounding box center [294, 116] width 40 height 8
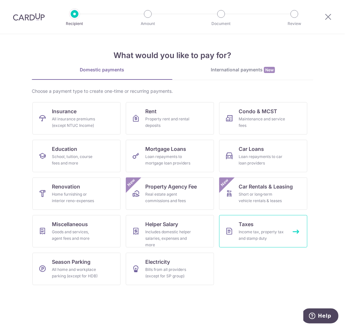
click at [256, 237] on div "Income tax, property tax and stamp duty" at bounding box center [262, 235] width 47 height 13
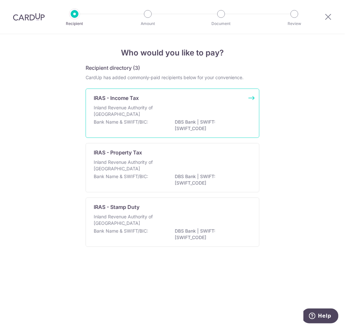
click at [189, 117] on div "Inland Revenue Authority of [GEOGRAPHIC_DATA]" at bounding box center [173, 112] width 158 height 14
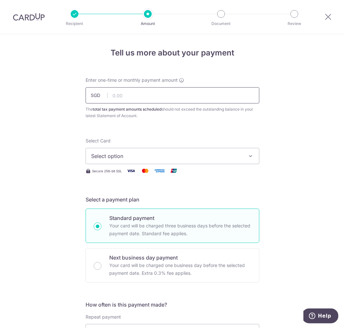
click at [136, 100] on input "text" at bounding box center [173, 95] width 174 height 16
paste input "390.35"
type input "390.35"
click at [135, 159] on span "Select option" at bounding box center [166, 156] width 151 height 8
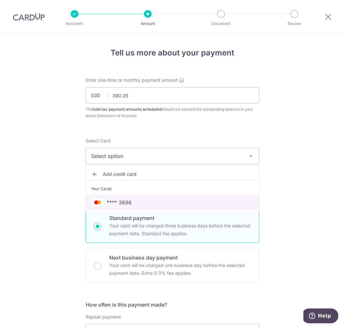
click at [124, 199] on span "**** 3696" at bounding box center [119, 203] width 25 height 8
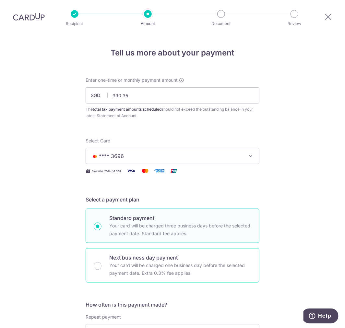
click at [118, 268] on p "Your card will be charged one business day before the selected payment date. Ex…" at bounding box center [180, 270] width 142 height 16
click at [102, 268] on input "Next business day payment Your card will be charged one business day before the…" at bounding box center [98, 266] width 8 height 8
radio input "false"
radio input "true"
click at [135, 234] on p "Your card will be charged three business days before the selected payment date.…" at bounding box center [180, 230] width 142 height 16
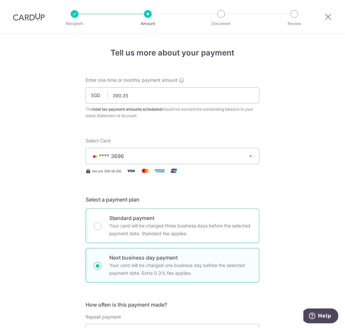
click at [102, 230] on input "Standard payment Your card will be charged three business days before the selec…" at bounding box center [98, 227] width 8 height 8
radio input "true"
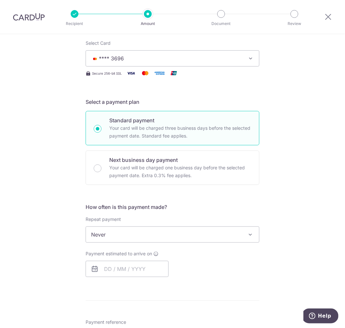
scroll to position [108, 0]
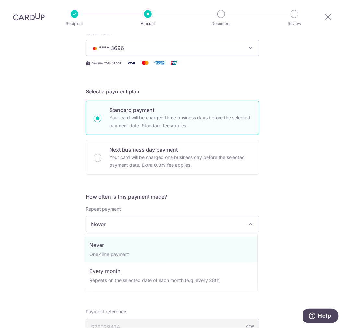
click at [131, 226] on span "Never" at bounding box center [172, 225] width 173 height 16
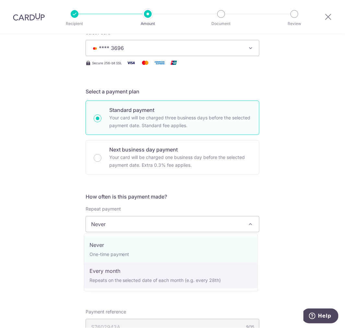
select select "3"
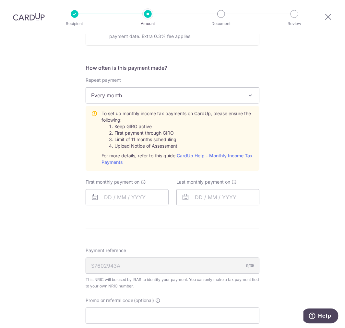
scroll to position [252, 0]
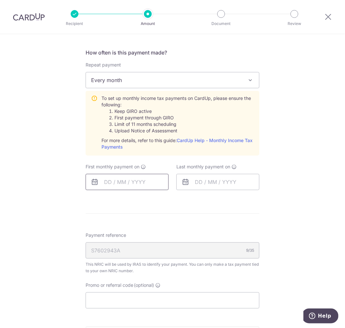
click at [116, 185] on input "text" at bounding box center [127, 182] width 83 height 16
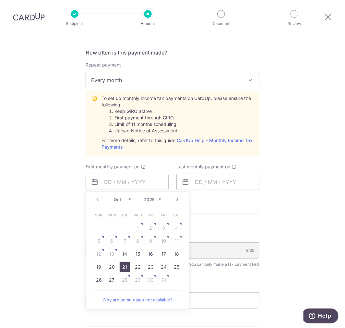
click at [124, 267] on link "21" at bounding box center [125, 267] width 10 height 10
type input "[DATE]"
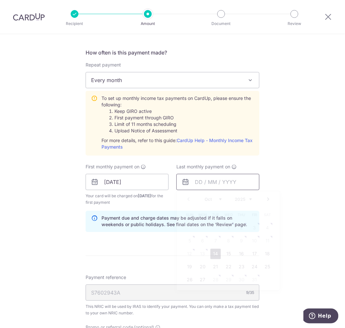
click at [201, 184] on input "text" at bounding box center [218, 182] width 83 height 16
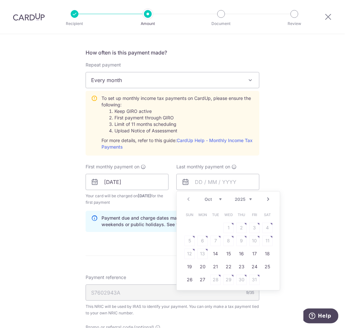
click at [268, 200] on link "Next" at bounding box center [269, 200] width 8 height 8
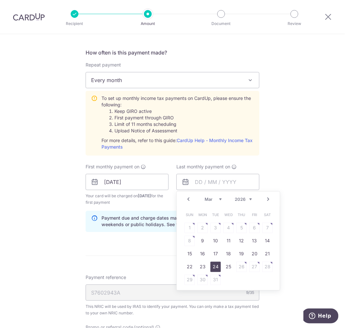
click at [215, 265] on link "24" at bounding box center [216, 267] width 10 height 10
type input "24/03/2026"
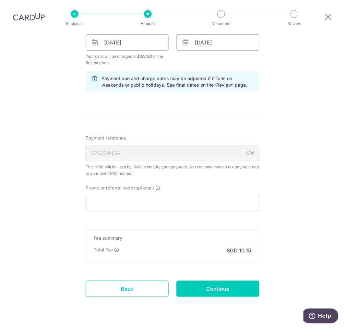
scroll to position [397, 0]
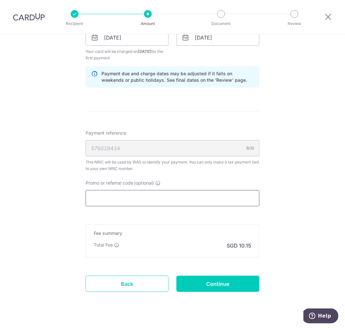
click at [135, 195] on input "Promo or referral code (optional)" at bounding box center [173, 198] width 174 height 16
paste input "MCTAX25"
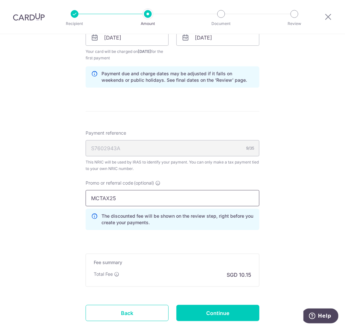
type input "MCTAX25"
click at [137, 157] on div "Payment reference S7602943A 9/35 This NRIC will be used by IRAS to identify you…" at bounding box center [173, 151] width 174 height 42
click at [137, 150] on div "S7602943A 9/35" at bounding box center [173, 148] width 174 height 16
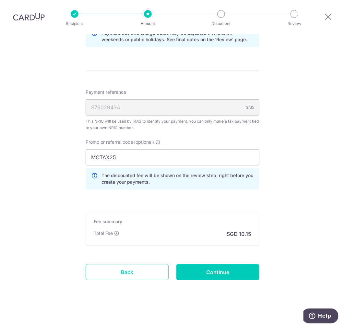
scroll to position [439, 0]
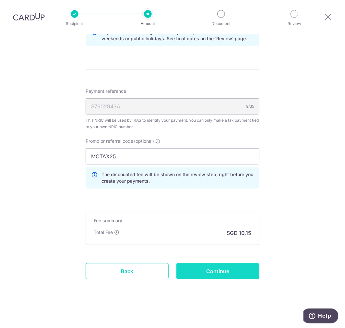
click at [210, 268] on input "Continue" at bounding box center [218, 271] width 83 height 16
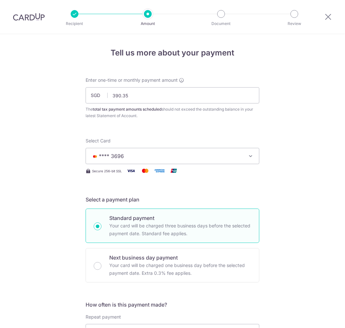
scroll to position [347, 0]
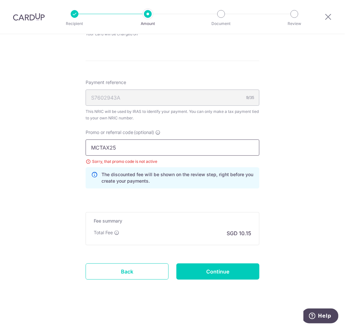
click at [125, 148] on input "MCTAX25" at bounding box center [173, 148] width 174 height 16
click at [88, 148] on input "MCTAX25" at bounding box center [173, 148] width 174 height 16
drag, startPoint x: 125, startPoint y: 150, endPoint x: 55, endPoint y: 148, distance: 69.8
click at [55, 148] on div "Tell us more about your payment Enter one-time or monthly payment amount SGD 39…" at bounding box center [172, 7] width 345 height 641
paste input "REC18"
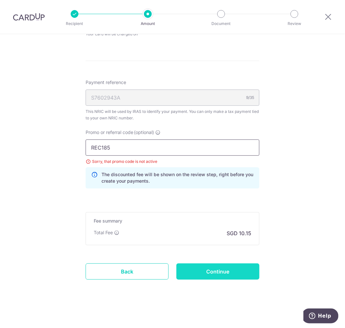
type input "REC185"
click at [213, 273] on input "Continue" at bounding box center [218, 272] width 83 height 16
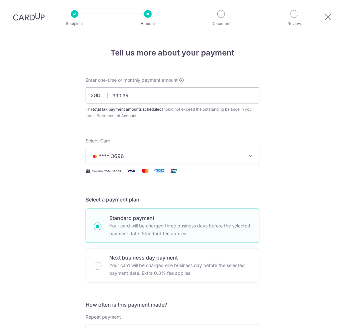
scroll to position [315, 0]
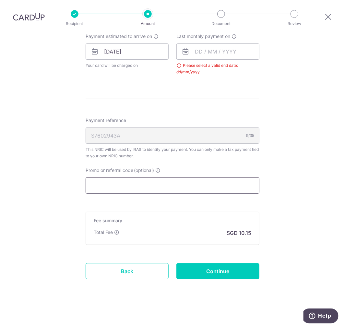
click at [138, 186] on input "Promo or referral code (optional)" at bounding box center [173, 186] width 174 height 16
paste input "REC185"
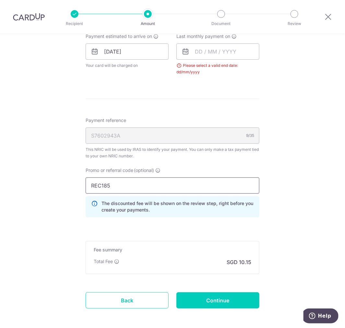
type input "REC185"
click at [143, 234] on form "Enter one-time or monthly payment amount SGD 390.35 390.35 The total tax paymen…" at bounding box center [173, 44] width 174 height 565
click at [209, 305] on input "Continue" at bounding box center [218, 300] width 83 height 16
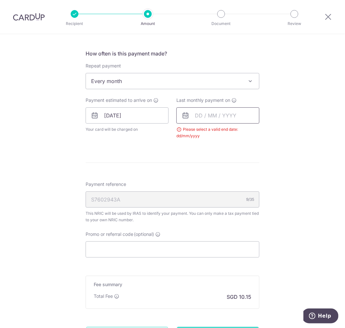
scroll to position [243, 0]
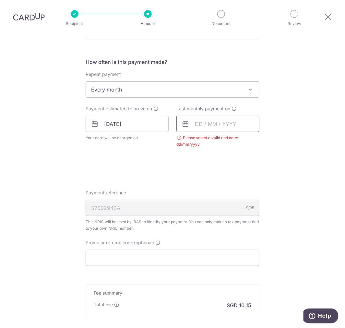
click at [212, 130] on input "text" at bounding box center [218, 124] width 83 height 16
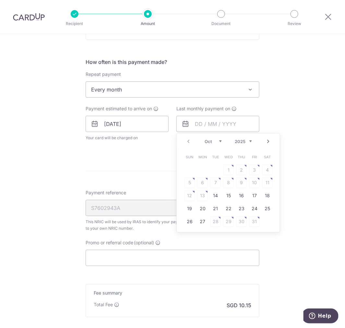
click at [265, 139] on link "Next" at bounding box center [269, 142] width 8 height 8
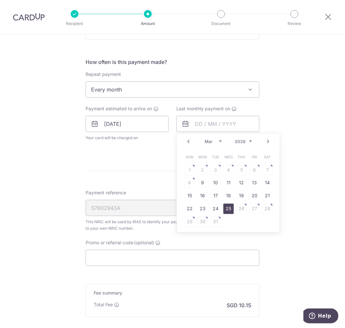
click at [226, 208] on link "25" at bounding box center [229, 209] width 10 height 10
type input "[DATE]"
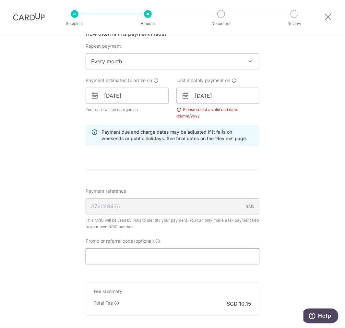
scroll to position [342, 0]
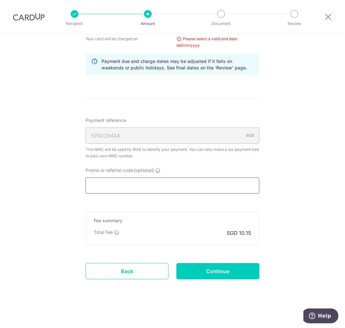
click at [187, 190] on input "Promo or referral code (optional)" at bounding box center [173, 186] width 174 height 16
paste input "REC185"
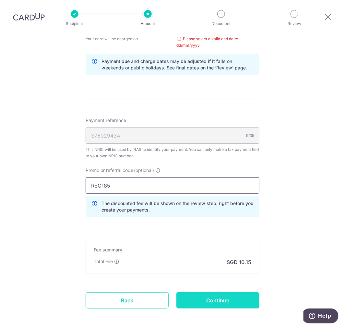
type input "REC185"
click at [224, 301] on input "Continue" at bounding box center [218, 300] width 83 height 16
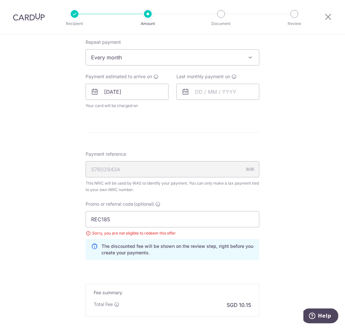
scroll to position [275, 0]
click at [217, 93] on input "text" at bounding box center [218, 92] width 83 height 16
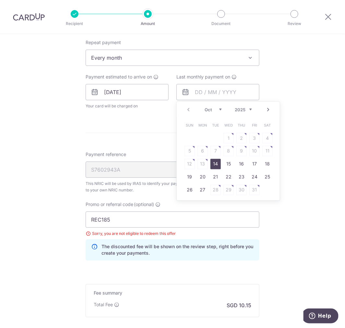
click at [270, 111] on link "Next" at bounding box center [269, 110] width 8 height 8
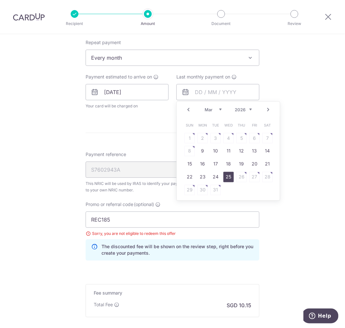
click at [226, 179] on link "25" at bounding box center [229, 177] width 10 height 10
type input "[DATE]"
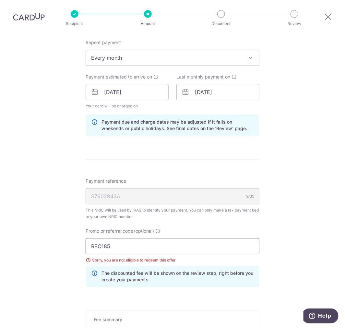
click at [133, 249] on input "REC185" at bounding box center [173, 246] width 174 height 16
drag, startPoint x: 127, startPoint y: 247, endPoint x: 85, endPoint y: 242, distance: 41.6
click at [86, 242] on input "REC185" at bounding box center [173, 246] width 174 height 16
paste input "MCTAX2"
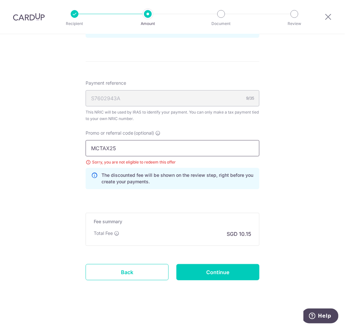
scroll to position [374, 0]
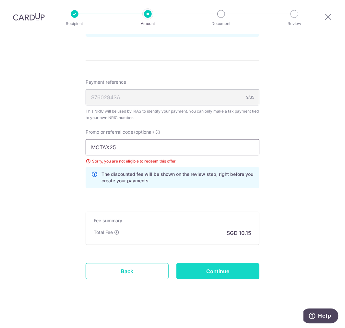
type input "MCTAX25"
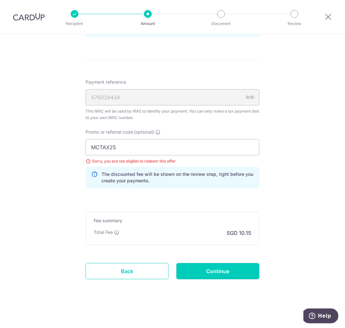
click at [223, 270] on input "Continue" at bounding box center [218, 271] width 83 height 16
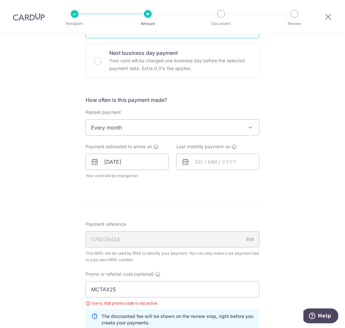
scroll to position [203, 0]
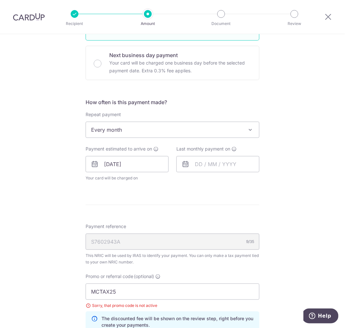
click at [194, 226] on div "Payment reference S7602943A 9/35 This NRIC will be used by IRAS to identify you…" at bounding box center [173, 244] width 174 height 42
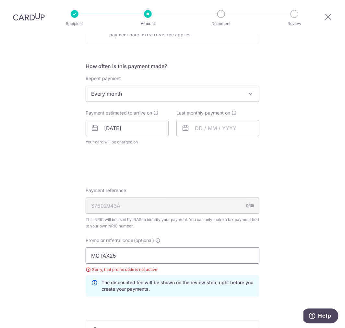
drag, startPoint x: 122, startPoint y: 257, endPoint x: 50, endPoint y: 255, distance: 72.4
click at [53, 257] on div "Tell us more about your payment Enter one-time or monthly payment amount SGD 39…" at bounding box center [172, 115] width 345 height 641
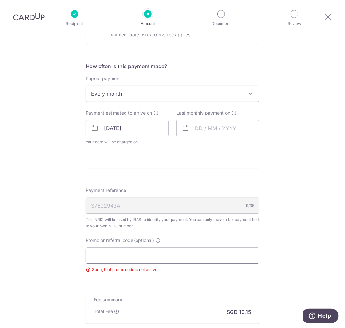
scroll to position [203, 0]
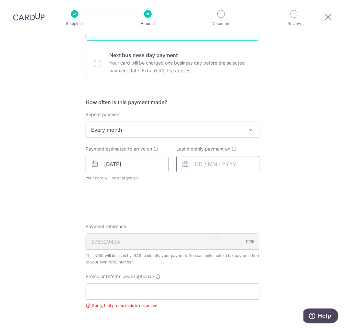
click at [206, 159] on input "text" at bounding box center [218, 164] width 83 height 16
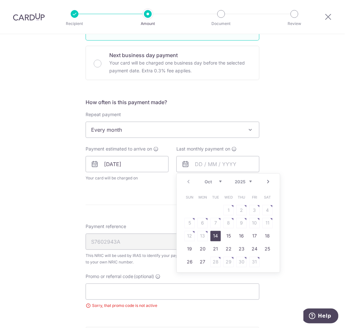
click at [268, 182] on link "Next" at bounding box center [269, 182] width 8 height 8
click at [267, 182] on link "Next" at bounding box center [269, 182] width 8 height 8
click at [268, 180] on link "Next" at bounding box center [269, 182] width 8 height 8
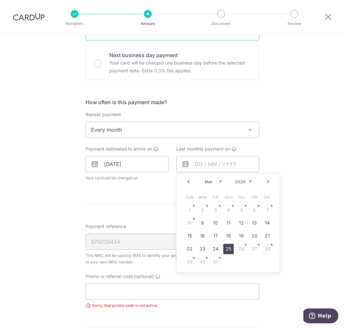
click at [228, 246] on link "25" at bounding box center [229, 249] width 10 height 10
type input "25/03/2026"
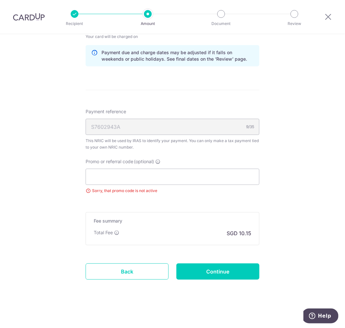
scroll to position [344, 0]
click at [186, 267] on input "Continue" at bounding box center [218, 271] width 83 height 16
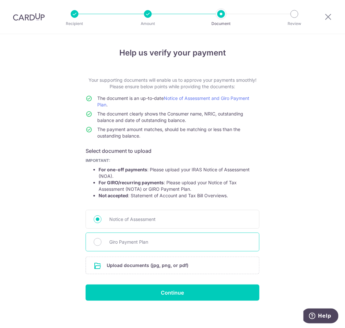
click at [119, 243] on span "Giro Payment Plan" at bounding box center [180, 242] width 142 height 8
click at [102, 243] on input "Giro Payment Plan" at bounding box center [98, 242] width 8 height 8
radio input "true"
click at [133, 267] on input "file" at bounding box center [172, 265] width 173 height 17
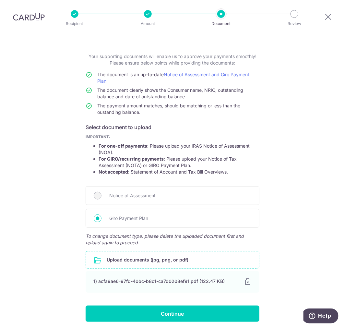
scroll to position [48, 0]
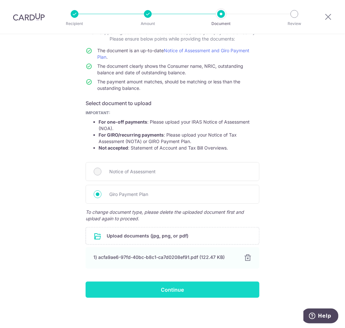
click at [192, 293] on input "Continue" at bounding box center [173, 290] width 174 height 16
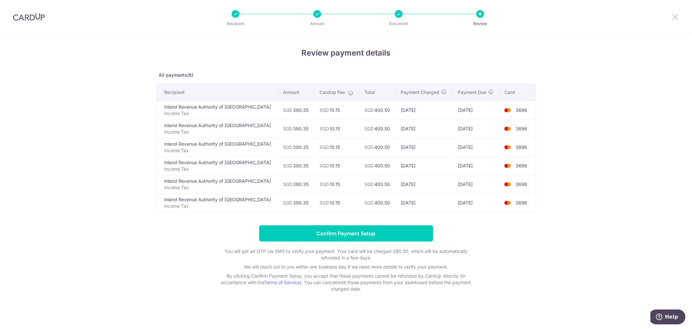
click at [345, 17] on icon at bounding box center [676, 17] width 8 height 8
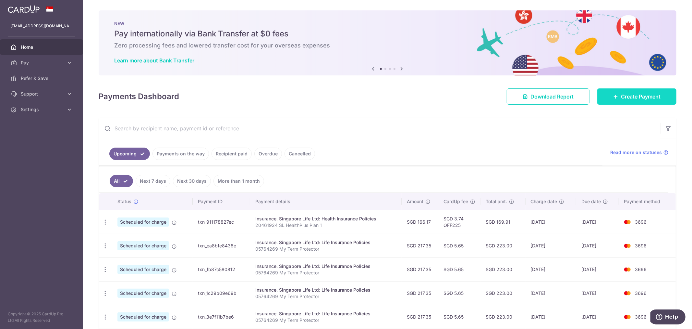
click at [345, 92] on link "Create Payment" at bounding box center [637, 96] width 79 height 16
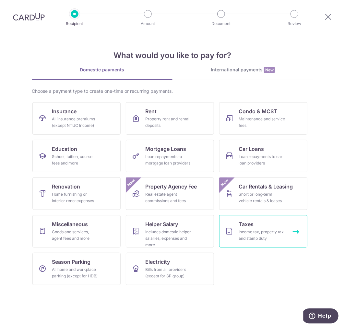
click at [255, 236] on div "Income tax, property tax and stamp duty" at bounding box center [262, 235] width 47 height 13
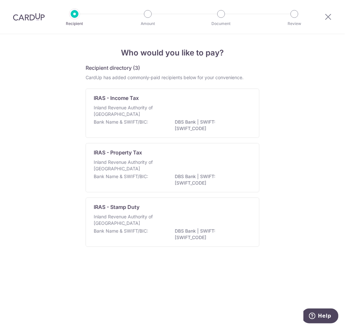
click at [187, 122] on p "DBS Bank | SWIFT: [SWIFT_CODE]" at bounding box center [211, 125] width 73 height 13
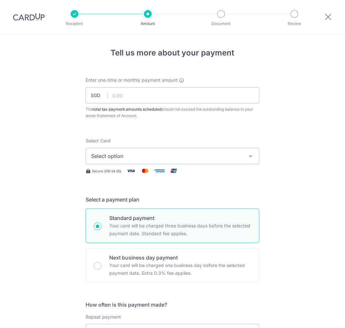
click at [139, 94] on input "text" at bounding box center [173, 95] width 174 height 16
type input "383.64"
click at [195, 153] on span "Select option" at bounding box center [166, 156] width 151 height 8
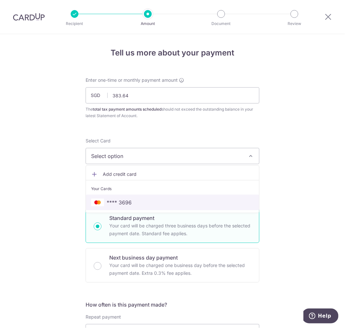
click at [144, 199] on span "**** 3696" at bounding box center [172, 203] width 163 height 8
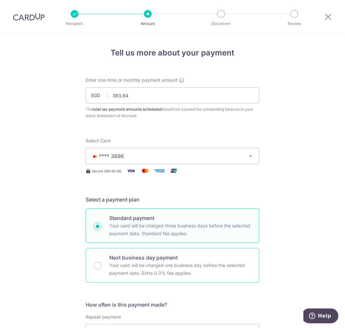
scroll to position [72, 0]
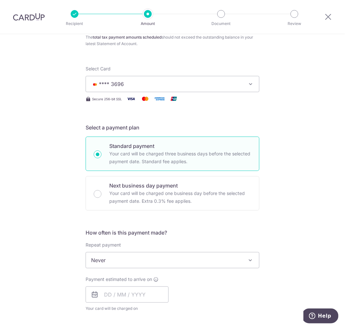
click at [128, 261] on span "Never" at bounding box center [172, 261] width 173 height 16
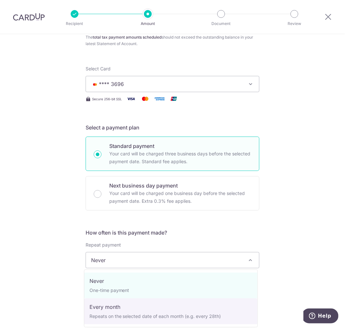
select select "3"
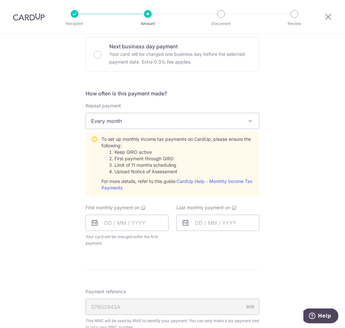
scroll to position [216, 0]
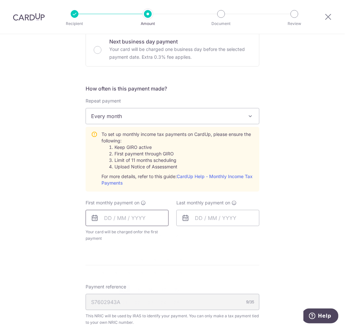
click at [134, 218] on input "text" at bounding box center [127, 218] width 83 height 16
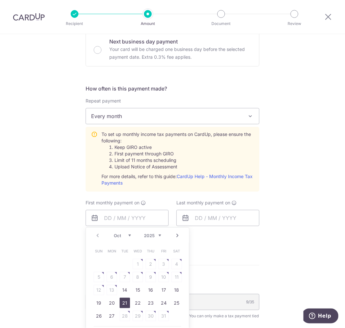
click at [124, 305] on link "21" at bounding box center [125, 303] width 10 height 10
type input "21/10/2025"
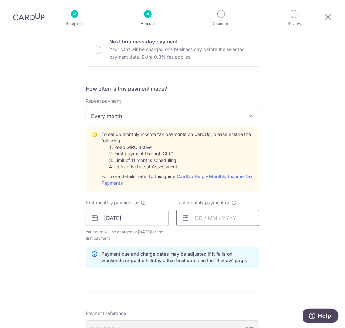
click at [199, 217] on input "text" at bounding box center [218, 218] width 83 height 16
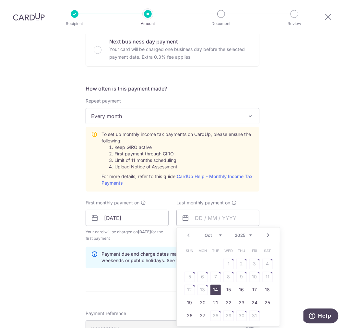
click at [265, 235] on link "Next" at bounding box center [269, 236] width 8 height 8
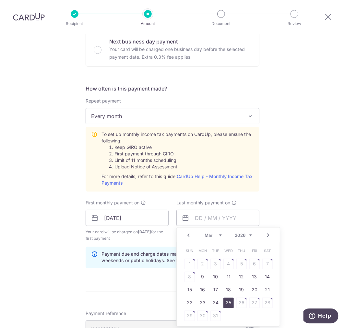
click at [229, 304] on link "25" at bounding box center [229, 303] width 10 height 10
type input "25/03/2026"
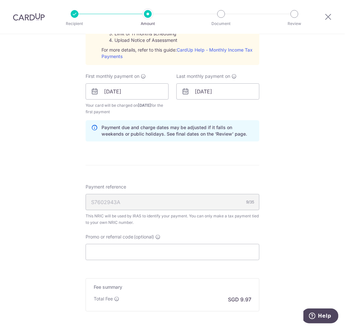
scroll to position [409, 0]
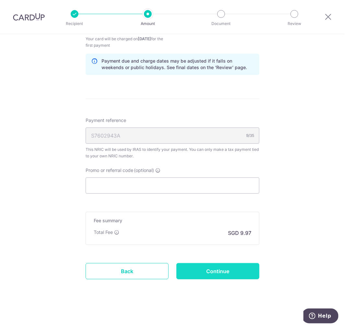
click at [218, 270] on input "Continue" at bounding box center [218, 271] width 83 height 16
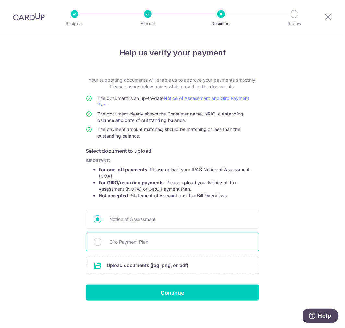
click at [123, 242] on span "Giro Payment Plan" at bounding box center [180, 242] width 142 height 8
click at [102, 242] on input "Giro Payment Plan" at bounding box center [98, 242] width 8 height 8
radio input "true"
click at [156, 264] on input "file" at bounding box center [172, 265] width 173 height 17
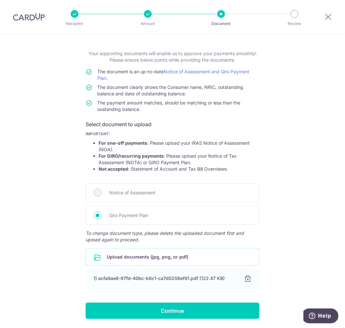
scroll to position [48, 0]
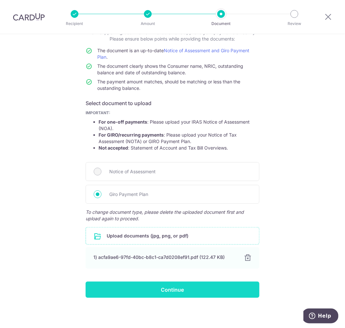
click at [161, 293] on input "Continue" at bounding box center [173, 290] width 174 height 16
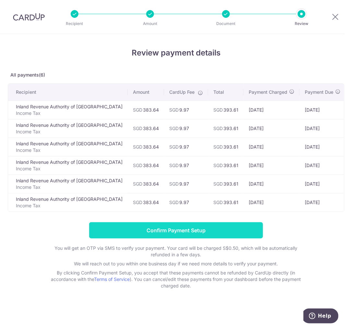
click at [177, 238] on input "Confirm Payment Setup" at bounding box center [176, 230] width 174 height 16
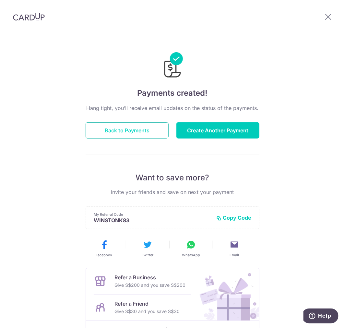
click at [131, 133] on button "Back to Payments" at bounding box center [127, 130] width 83 height 16
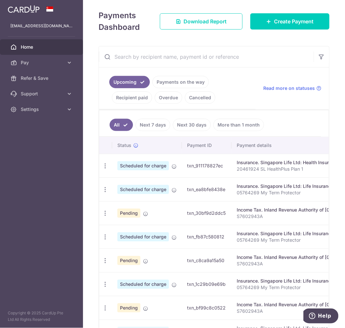
scroll to position [108, 0]
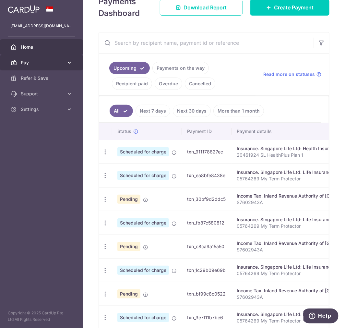
click at [28, 65] on span "Pay" at bounding box center [42, 62] width 43 height 6
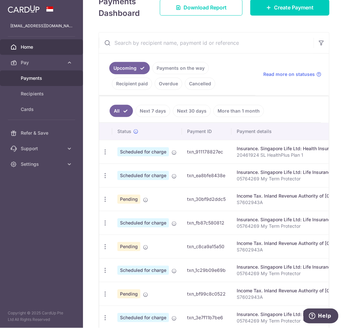
click at [40, 79] on span "Payments" at bounding box center [42, 78] width 43 height 6
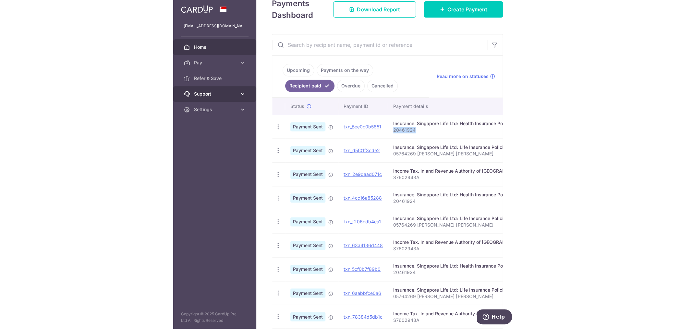
scroll to position [36, 0]
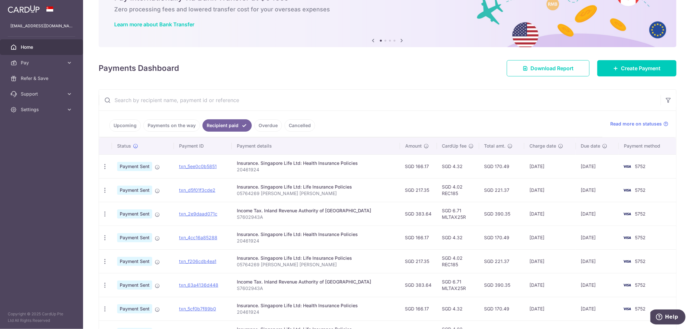
click at [184, 128] on link "Payments on the way" at bounding box center [171, 125] width 56 height 12
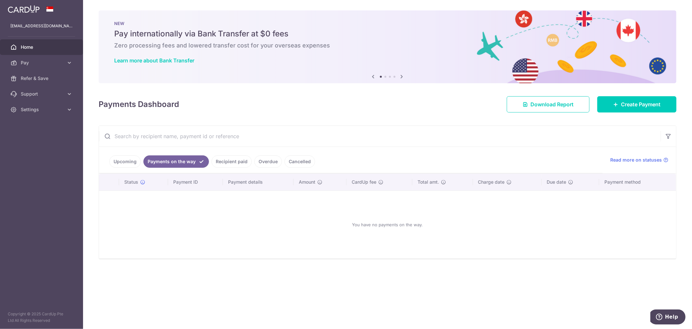
click at [54, 49] on span "Home" at bounding box center [42, 47] width 43 height 6
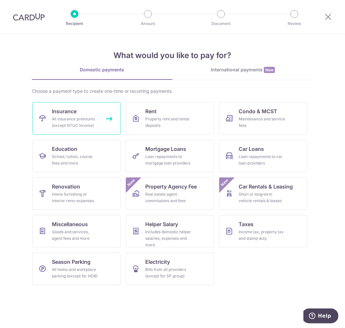
click at [72, 122] on div "All insurance premiums (except NTUC Income)" at bounding box center [75, 122] width 47 height 13
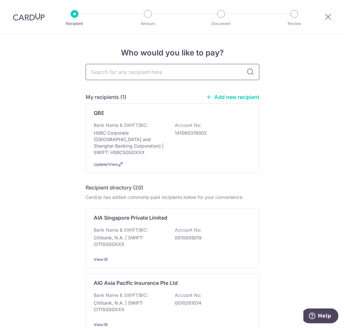
drag, startPoint x: 141, startPoint y: 72, endPoint x: 138, endPoint y: 58, distance: 13.8
click at [142, 72] on input "text" at bounding box center [173, 72] width 174 height 16
type input "singapore"
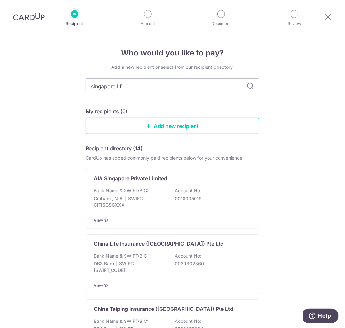
type input "singapore life"
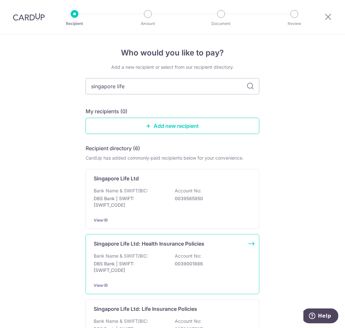
click at [197, 255] on p "Account No:" at bounding box center [188, 256] width 27 height 6
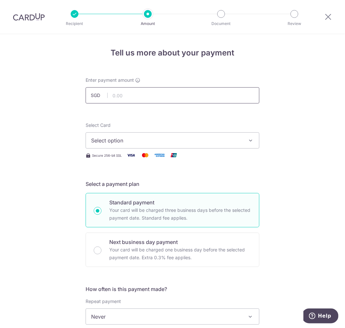
click at [171, 94] on input "text" at bounding box center [173, 95] width 174 height 16
type input "637.00"
click at [138, 142] on span "Select option" at bounding box center [166, 141] width 151 height 8
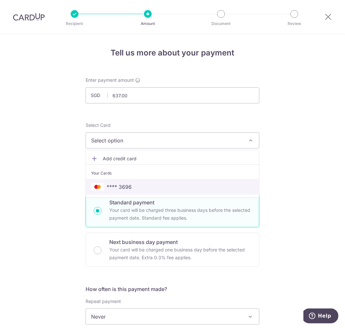
click at [123, 183] on span "**** 3696" at bounding box center [119, 187] width 25 height 8
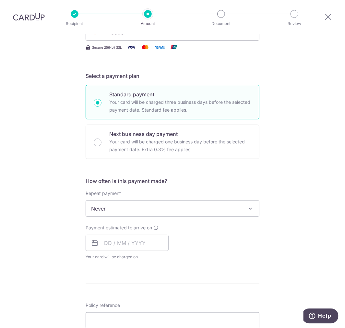
scroll to position [252, 0]
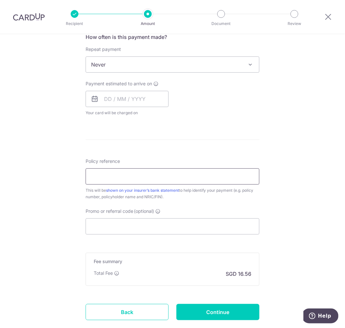
click at [131, 178] on input "Policy reference" at bounding box center [173, 176] width 174 height 16
click at [128, 224] on input "Promo or referral code (optional)" at bounding box center [173, 226] width 174 height 16
paste input "OFF225"
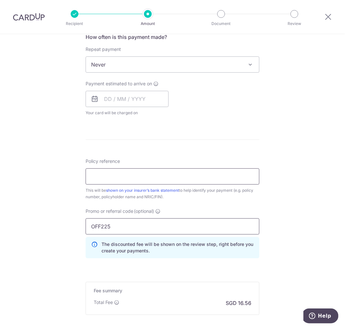
type input "OFF225"
click at [131, 182] on input "Policy reference" at bounding box center [173, 176] width 174 height 16
click at [120, 176] on input "Policy reference" at bounding box center [173, 176] width 174 height 16
paste input "23245680"
click at [152, 177] on input "23245680" at bounding box center [173, 176] width 174 height 16
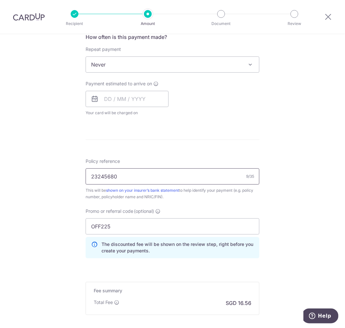
paste input "Singlife Shield Plan 1"
type input "23245680 Singlife Shield Plan 1"
click at [111, 100] on input "text" at bounding box center [127, 99] width 83 height 16
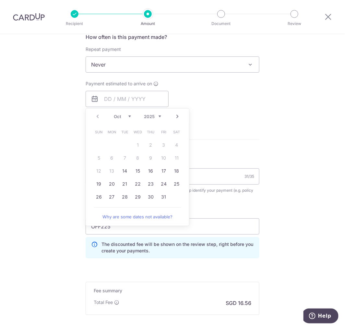
click at [174, 115] on link "Next" at bounding box center [178, 117] width 8 height 8
click at [174, 144] on link "1" at bounding box center [177, 145] width 10 height 10
type input "[DATE]"
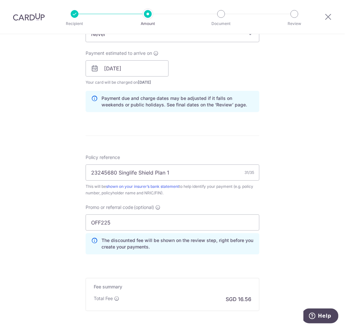
scroll to position [325, 0]
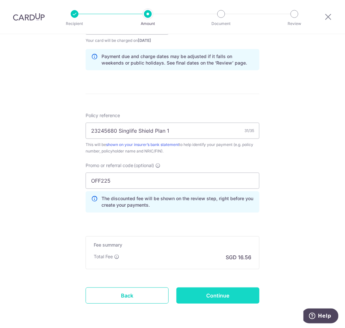
click at [234, 297] on input "Continue" at bounding box center [218, 296] width 83 height 16
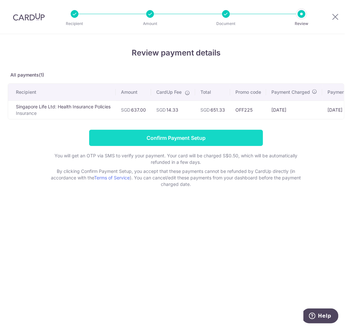
click at [167, 141] on input "Confirm Payment Setup" at bounding box center [176, 138] width 174 height 16
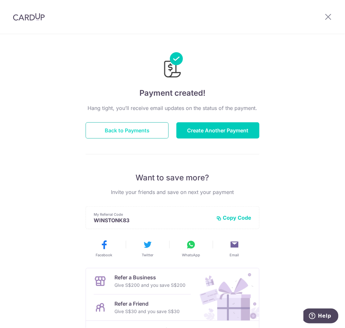
click at [137, 125] on button "Back to Payments" at bounding box center [127, 130] width 83 height 16
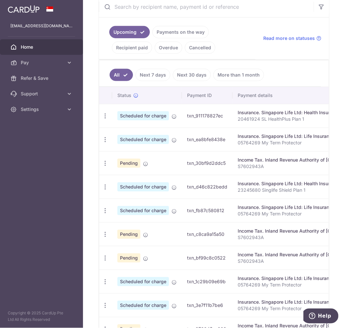
click at [155, 71] on link "Next 7 days" at bounding box center [153, 75] width 35 height 12
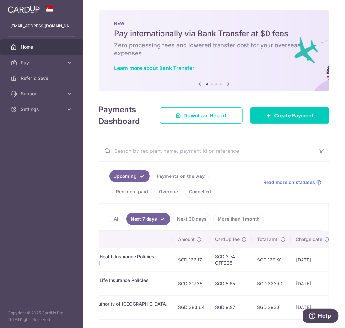
scroll to position [0, 202]
click at [196, 221] on link "Next 30 days" at bounding box center [192, 219] width 38 height 12
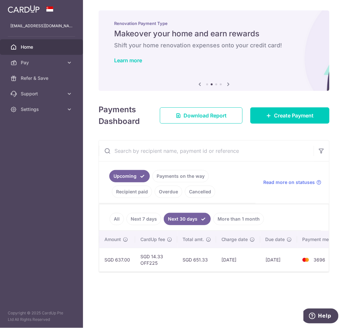
scroll to position [0, 0]
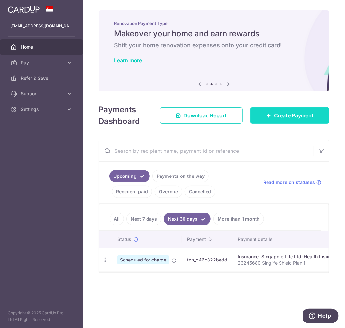
click at [279, 119] on span "Create Payment" at bounding box center [294, 116] width 40 height 8
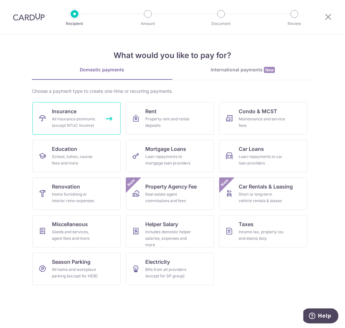
click at [87, 125] on div "All insurance premiums (except NTUC Income)" at bounding box center [75, 122] width 47 height 13
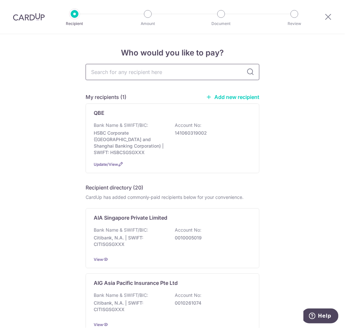
click at [163, 78] on input "text" at bounding box center [173, 72] width 174 height 16
type input "singapore life"
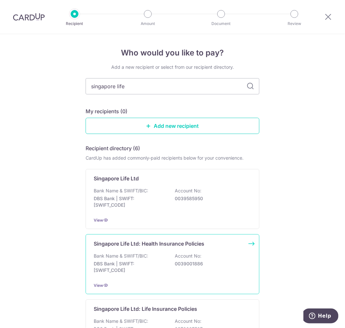
click at [184, 257] on p "Account No:" at bounding box center [188, 256] width 27 height 6
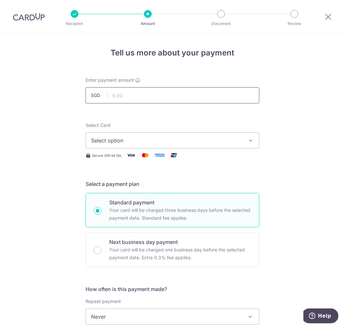
click at [117, 96] on input "text" at bounding box center [173, 95] width 174 height 16
paste input "250.78"
type input "250.78"
click at [142, 137] on span "Select option" at bounding box center [166, 141] width 151 height 8
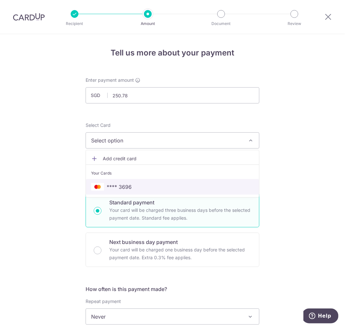
click at [138, 185] on span "**** 3696" at bounding box center [172, 187] width 163 height 8
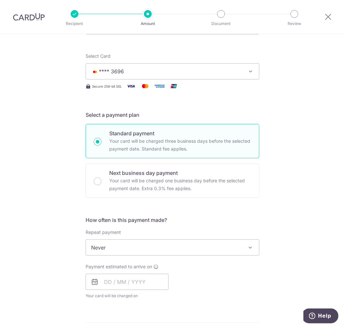
scroll to position [72, 0]
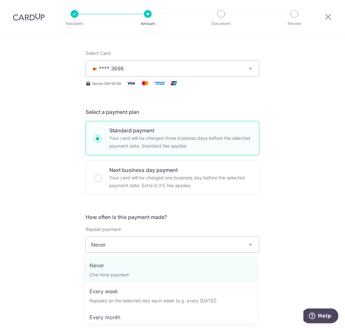
click at [138, 248] on span "Never" at bounding box center [172, 245] width 173 height 16
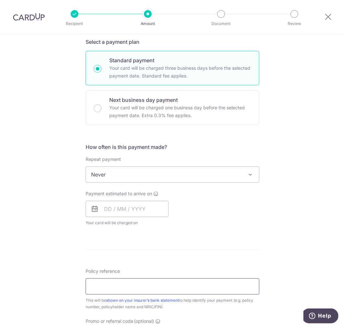
scroll to position [180, 0]
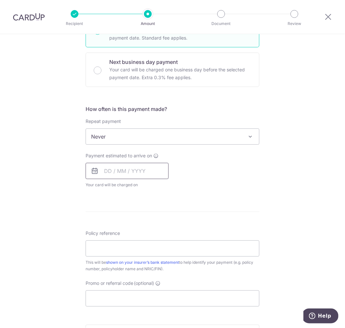
click at [109, 173] on input "text" at bounding box center [127, 171] width 83 height 16
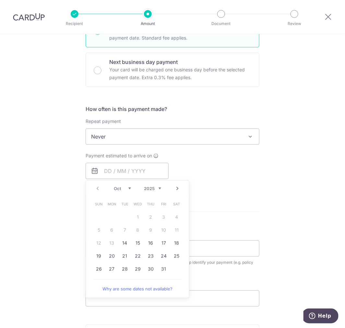
click at [176, 187] on link "Next" at bounding box center [178, 189] width 8 height 8
click at [176, 215] on link "1" at bounding box center [177, 217] width 10 height 10
type input "[DATE]"
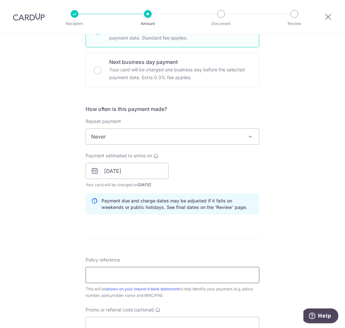
click at [139, 272] on input "Policy reference" at bounding box center [173, 275] width 174 height 16
paste input "20461924"
click at [138, 276] on input "20461924" at bounding box center [173, 275] width 174 height 16
paste input "Singlife Health Plus Plan"
click at [153, 274] on input "20461924 Singlife Health Plus Plan" at bounding box center [173, 275] width 174 height 16
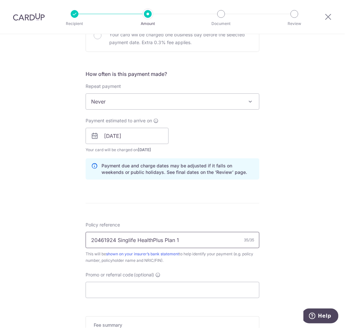
scroll to position [288, 0]
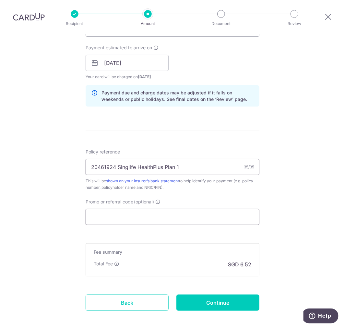
type input "20461924 Singlife HealthPlus Plan 1"
click at [124, 219] on input "Promo or referral code (optional)" at bounding box center [173, 217] width 174 height 16
click at [160, 213] on input "Promo or referral code (optional)" at bounding box center [173, 217] width 174 height 16
paste input "OFF225"
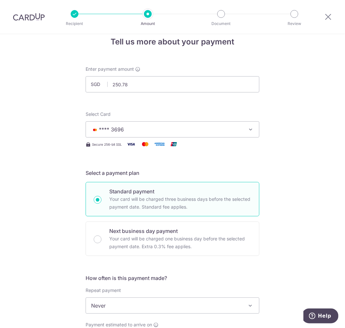
scroll to position [0, 0]
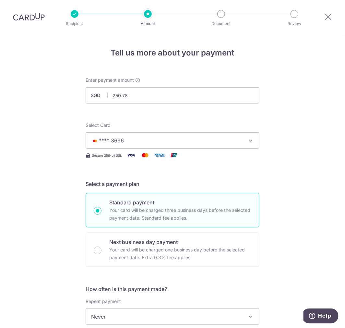
type input "OFF225"
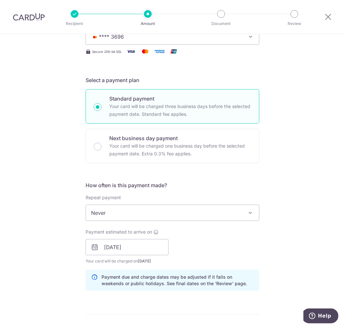
scroll to position [108, 0]
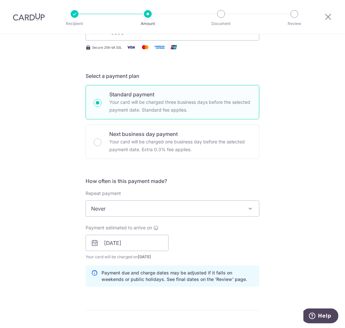
click at [163, 211] on span "Never" at bounding box center [172, 209] width 173 height 16
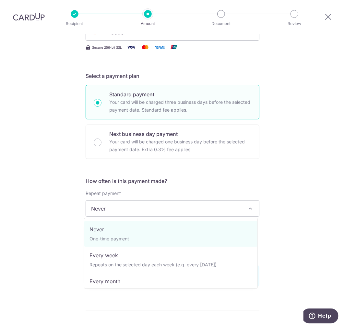
click at [163, 211] on span "Never" at bounding box center [172, 209] width 173 height 16
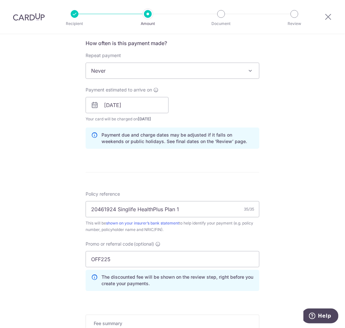
scroll to position [252, 0]
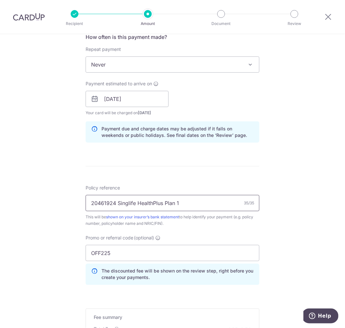
drag, startPoint x: 190, startPoint y: 205, endPoint x: 62, endPoint y: 205, distance: 127.6
click at [62, 205] on div "Tell us more about your payment Enter payment amount SGD 250.78 250.78 Select C…" at bounding box center [172, 103] width 345 height 643
drag, startPoint x: 136, startPoint y: 253, endPoint x: 80, endPoint y: 252, distance: 56.8
click at [80, 252] on div "Tell us more about your payment Enter payment amount SGD 250.78 250.78 Select C…" at bounding box center [172, 103] width 345 height 643
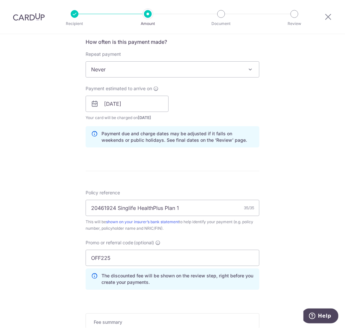
scroll to position [349, 0]
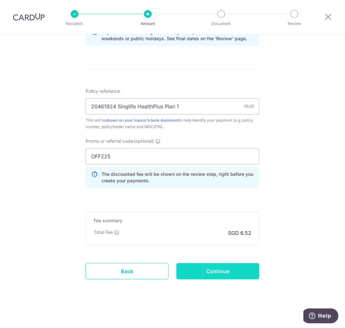
click at [218, 268] on input "Continue" at bounding box center [218, 271] width 83 height 16
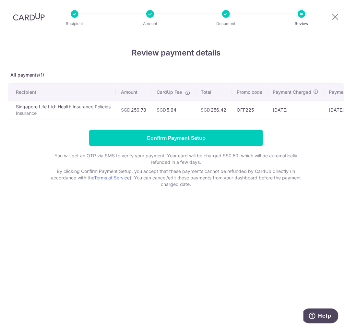
scroll to position [0, 15]
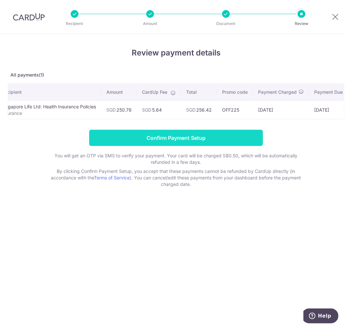
click at [191, 139] on input "Confirm Payment Setup" at bounding box center [176, 138] width 174 height 16
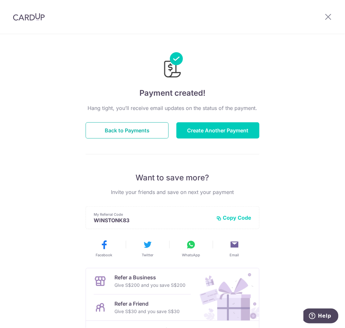
click at [158, 134] on button "Back to Payments" at bounding box center [127, 130] width 83 height 16
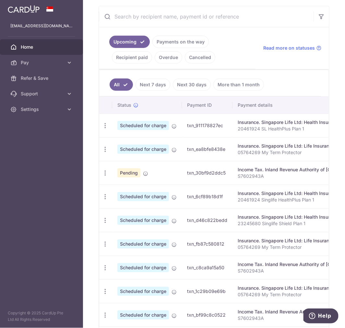
scroll to position [144, 0]
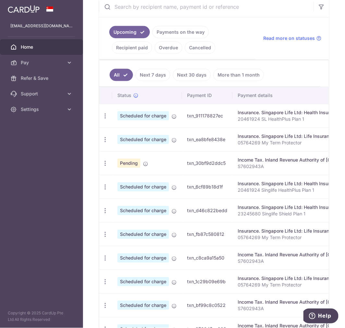
click at [184, 76] on link "Next 30 days" at bounding box center [192, 75] width 38 height 12
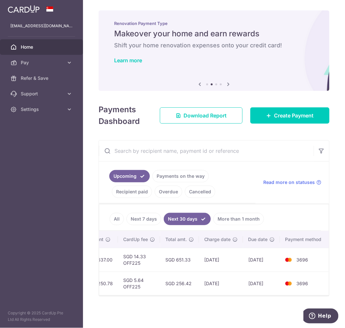
scroll to position [0, 0]
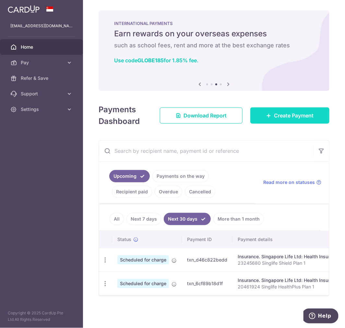
click at [300, 119] on span "Create Payment" at bounding box center [294, 116] width 40 height 8
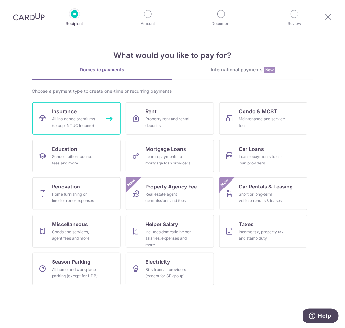
click at [85, 121] on div "All insurance premiums (except NTUC Income)" at bounding box center [75, 122] width 47 height 13
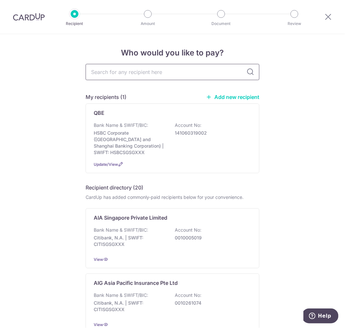
click at [143, 73] on input "text" at bounding box center [173, 72] width 174 height 16
type input "singapore life"
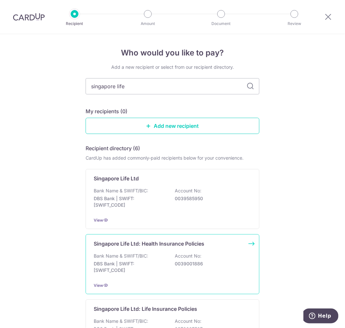
click at [197, 247] on p "Singapore Life Ltd: Health Insurance Policies" at bounding box center [149, 244] width 111 height 8
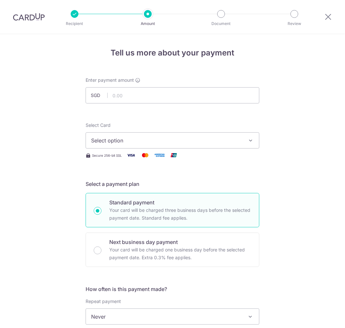
click at [134, 95] on input "text" at bounding box center [173, 95] width 174 height 16
click at [148, 93] on input "text" at bounding box center [173, 95] width 174 height 16
paste input "250.78"
type input "250.78"
click at [131, 145] on button "Select option" at bounding box center [173, 140] width 174 height 16
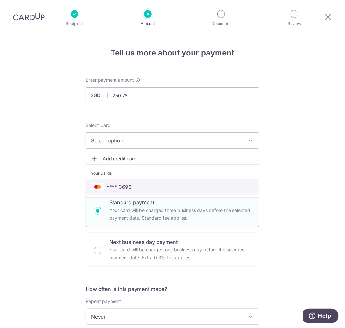
click at [125, 184] on span "**** 3696" at bounding box center [119, 187] width 25 height 8
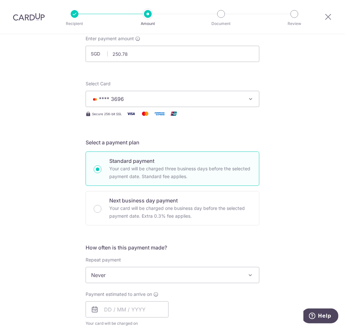
scroll to position [108, 0]
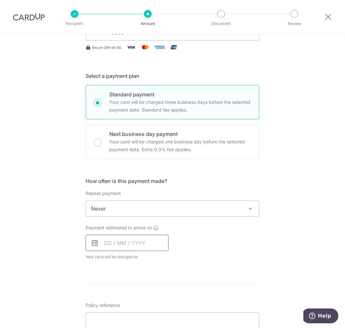
click at [109, 248] on input "text" at bounding box center [127, 243] width 83 height 16
click at [177, 260] on link "Next" at bounding box center [178, 261] width 8 height 8
click at [174, 260] on link "Next" at bounding box center [178, 261] width 8 height 8
click at [112, 289] on link "1" at bounding box center [112, 289] width 10 height 10
type input "01/12/2025"
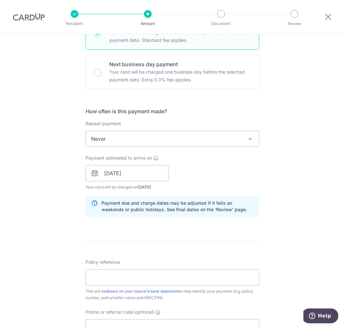
scroll to position [180, 0]
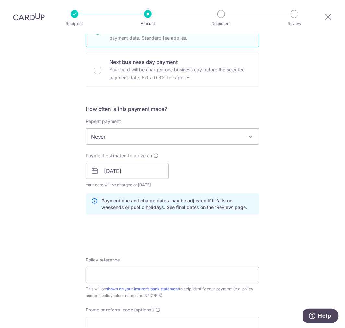
click at [157, 274] on input "Policy reference" at bounding box center [173, 275] width 174 height 16
drag, startPoint x: 111, startPoint y: 270, endPoint x: 131, endPoint y: 264, distance: 20.6
click at [112, 270] on input "Policy reference" at bounding box center [173, 275] width 174 height 16
paste input "20461924"
drag, startPoint x: 148, startPoint y: 276, endPoint x: 151, endPoint y: 274, distance: 3.8
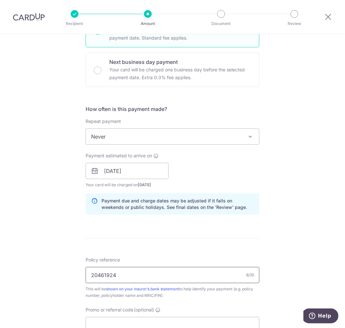
click at [148, 276] on input "20461924" at bounding box center [173, 275] width 174 height 16
paste input "Singlife Health Plus Plan"
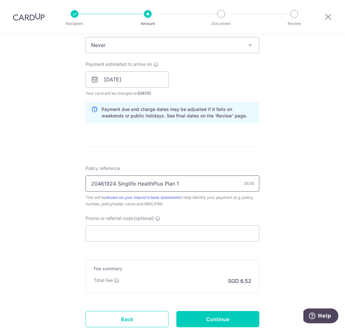
scroll to position [288, 0]
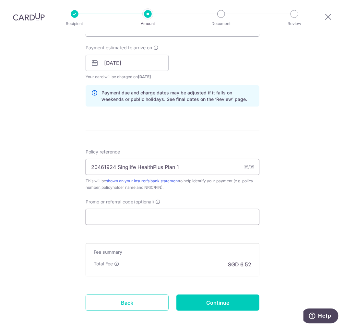
type input "20461924 Singlife HealthPlus Plan 1"
click at [153, 218] on input "Promo or referral code (optional)" at bounding box center [173, 217] width 174 height 16
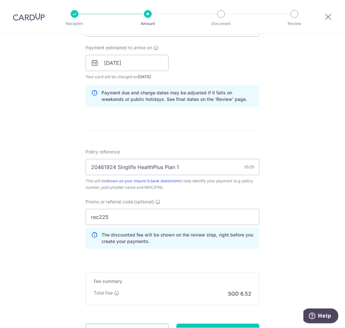
click at [165, 261] on form "Enter payment amount SGD 250.78 250.78 Select Card **** 3696 Add credit card Yo…" at bounding box center [173, 74] width 174 height 570
click at [96, 216] on input "rec225" at bounding box center [173, 217] width 174 height 16
drag, startPoint x: 116, startPoint y: 216, endPoint x: 26, endPoint y: 212, distance: 89.4
click at [26, 212] on div "Tell us more about your payment Enter payment amount SGD 250.78 250.78 Select C…" at bounding box center [172, 67] width 345 height 643
paste input "OFF"
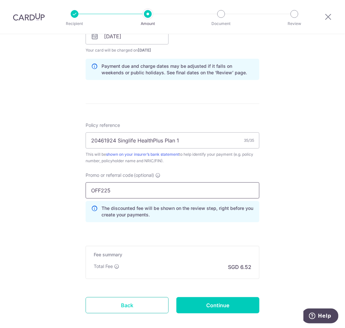
scroll to position [349, 0]
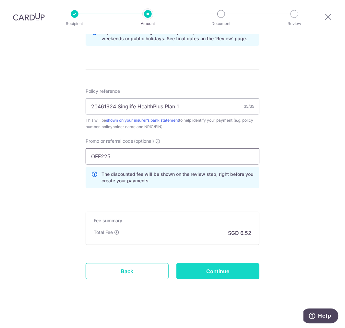
type input "OFF225"
click at [238, 276] on input "Continue" at bounding box center [218, 271] width 83 height 16
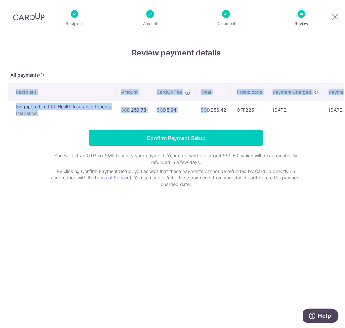
drag, startPoint x: 210, startPoint y: 118, endPoint x: 243, endPoint y: 121, distance: 33.3
click at [243, 119] on div "Recipient Amount CardUp Fee Total Promo code Payment Charged Payment Due Card S…" at bounding box center [176, 101] width 337 height 36
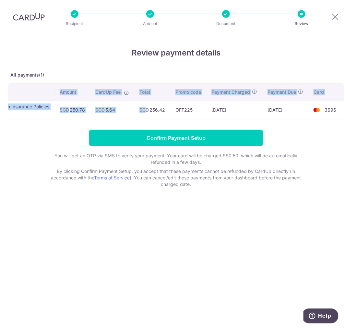
scroll to position [0, 65]
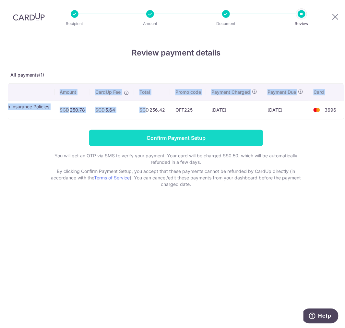
click at [229, 146] on input "Confirm Payment Setup" at bounding box center [176, 138] width 174 height 16
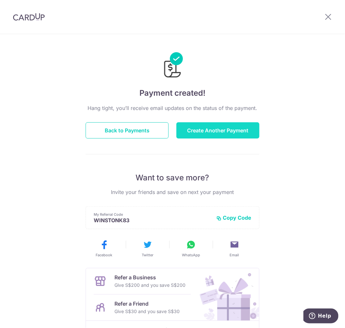
click at [222, 133] on button "Create Another Payment" at bounding box center [218, 130] width 83 height 16
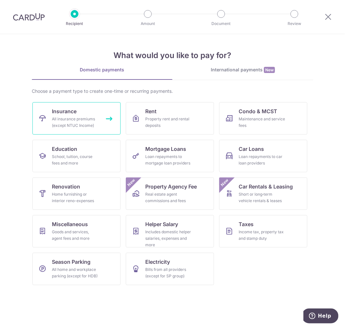
click at [60, 111] on span "Insurance" at bounding box center [64, 111] width 25 height 8
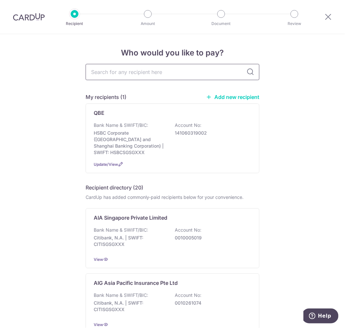
click at [145, 73] on input "text" at bounding box center [173, 72] width 174 height 16
type input "singapore life"
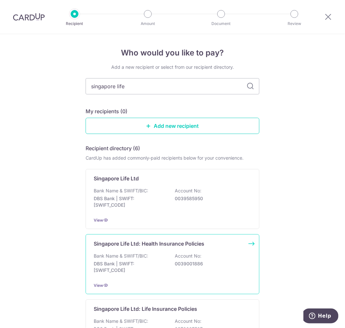
click at [192, 267] on p "0039001886" at bounding box center [211, 264] width 73 height 6
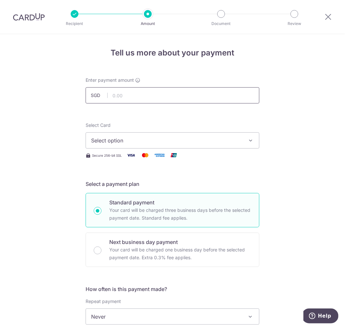
click at [134, 90] on input "text" at bounding box center [173, 95] width 174 height 16
paste input "250.78"
type input "250.78"
click at [141, 139] on span "Select option" at bounding box center [166, 141] width 151 height 8
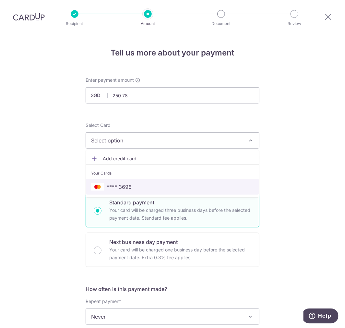
click at [127, 194] on link "**** 3696" at bounding box center [172, 187] width 173 height 16
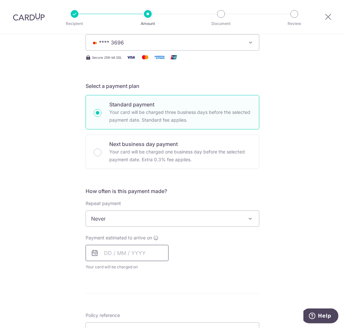
scroll to position [108, 0]
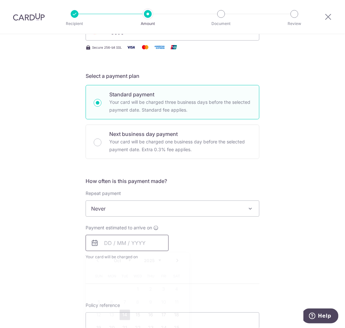
click at [113, 242] on input "text" at bounding box center [127, 243] width 83 height 16
click at [175, 257] on link "Next" at bounding box center [178, 261] width 8 height 8
click at [149, 287] on link "1" at bounding box center [151, 289] width 10 height 10
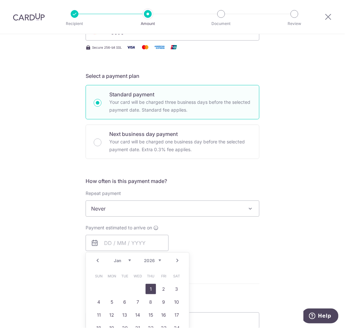
type input "[DATE]"
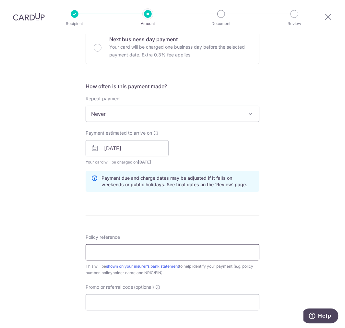
scroll to position [216, 0]
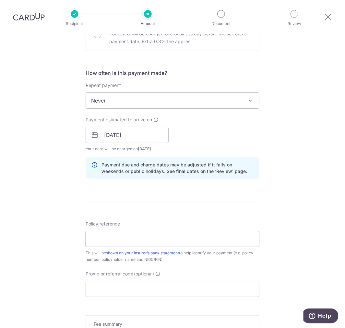
click at [157, 243] on input "Policy reference" at bounding box center [173, 239] width 174 height 16
click at [156, 238] on input "Policy reference" at bounding box center [173, 239] width 174 height 16
paste input "20461924"
click at [149, 240] on input "20461924" at bounding box center [173, 239] width 174 height 16
paste input "Singlife Health Plus Plan"
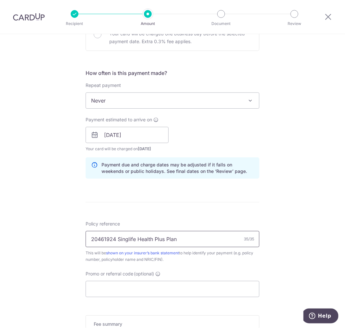
click at [153, 239] on input "20461924 Singlife Health Plus Plan" at bounding box center [173, 239] width 174 height 16
type input "20461924 Singlife HealthPlus Plan 1"
click at [132, 289] on input "Promo or referral code (optional)" at bounding box center [173, 289] width 174 height 16
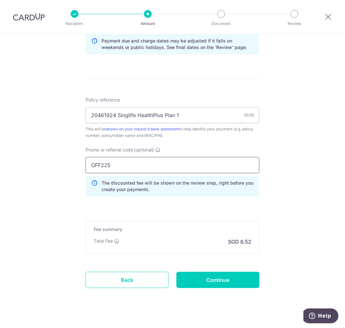
scroll to position [349, 0]
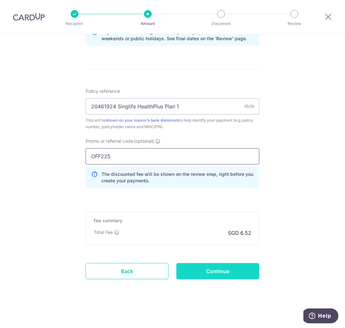
type input "OFF225"
click at [210, 268] on input "Continue" at bounding box center [218, 271] width 83 height 16
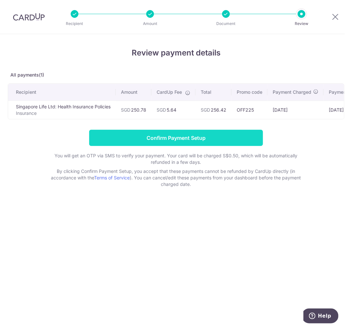
click at [205, 146] on input "Confirm Payment Setup" at bounding box center [176, 138] width 174 height 16
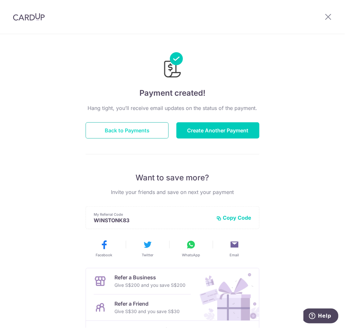
click at [136, 131] on button "Back to Payments" at bounding box center [127, 130] width 83 height 16
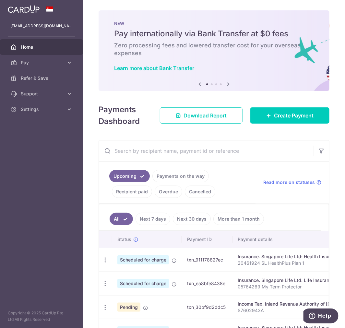
click at [194, 219] on link "Next 30 days" at bounding box center [192, 219] width 38 height 12
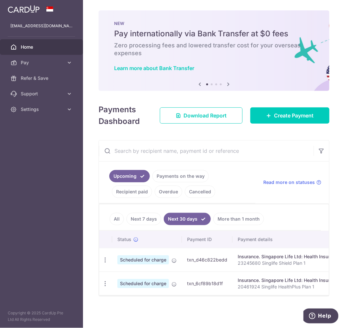
scroll to position [0, 67]
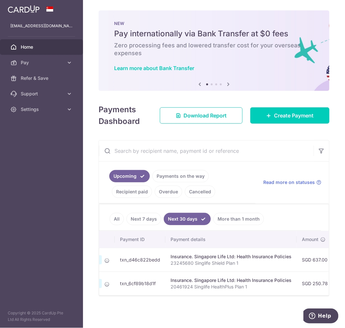
click at [242, 219] on link "More than 1 month" at bounding box center [239, 219] width 51 height 12
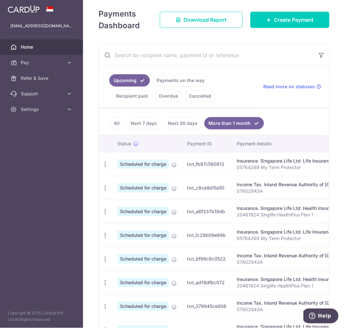
scroll to position [180, 0]
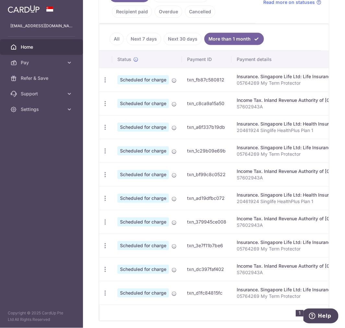
drag, startPoint x: 186, startPoint y: 305, endPoint x: 196, endPoint y: 306, distance: 10.4
click at [210, 305] on div "Status Payment ID Payment details Amount CardUp fee Total amt. Charge date Due …" at bounding box center [214, 178] width 230 height 254
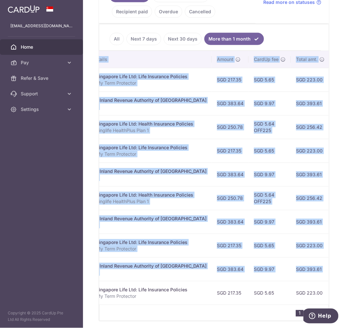
scroll to position [0, 167]
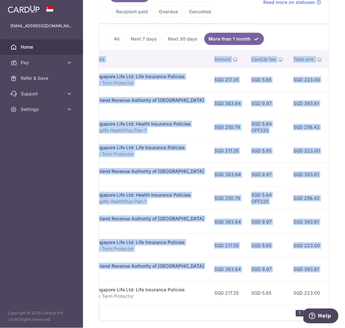
click at [270, 147] on td "SGD 5.65" at bounding box center [267, 151] width 42 height 24
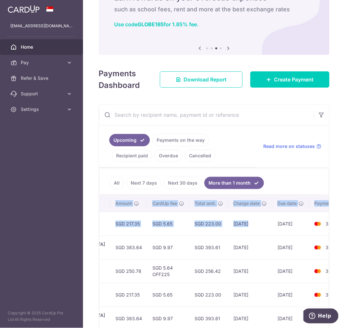
scroll to position [0, 283]
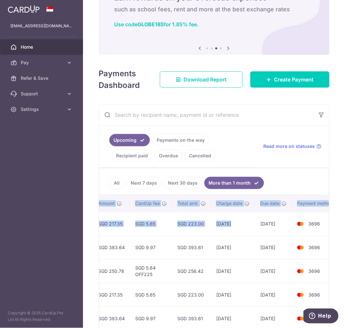
drag, startPoint x: 275, startPoint y: 228, endPoint x: 302, endPoint y: 230, distance: 27.0
click at [323, 231] on tr "Update payment Cancel payment Scheduled for charge txn_fb87c580812 Insurance. S…" at bounding box center [79, 224] width 526 height 24
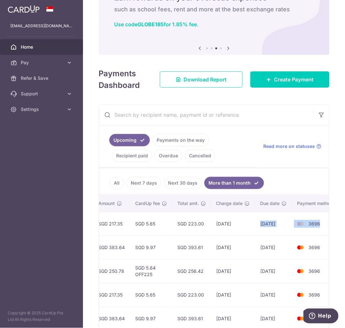
click at [260, 228] on td "21/11/2025" at bounding box center [273, 224] width 37 height 24
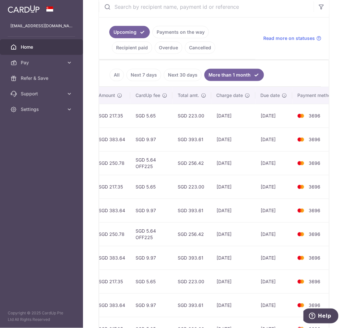
scroll to position [208, 0]
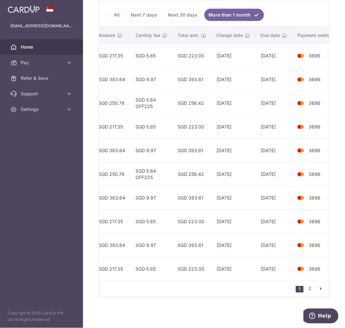
click at [261, 32] on span "Due date" at bounding box center [270, 35] width 19 height 6
click at [218, 32] on span "Charge date" at bounding box center [230, 35] width 27 height 6
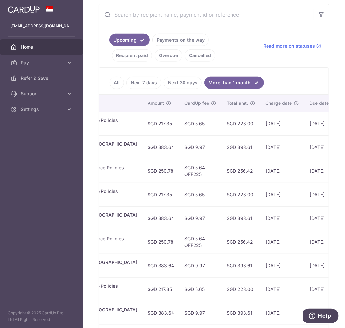
scroll to position [172, 0]
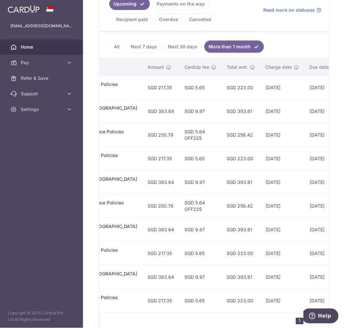
click at [187, 46] on link "Next 30 days" at bounding box center [183, 47] width 38 height 12
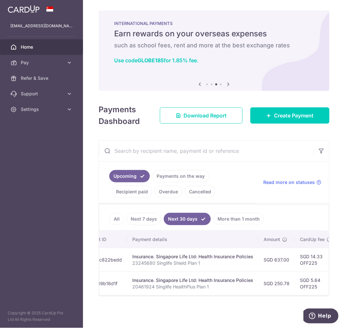
scroll to position [0, 48]
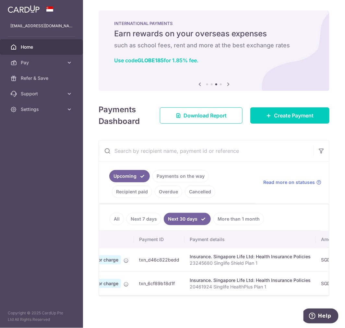
click at [237, 217] on link "More than 1 month" at bounding box center [239, 219] width 51 height 12
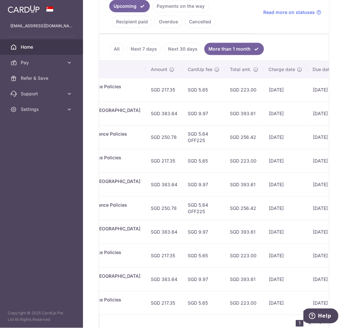
scroll to position [100, 0]
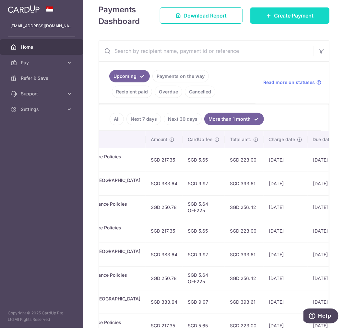
click at [278, 18] on span "Create Payment" at bounding box center [294, 16] width 40 height 8
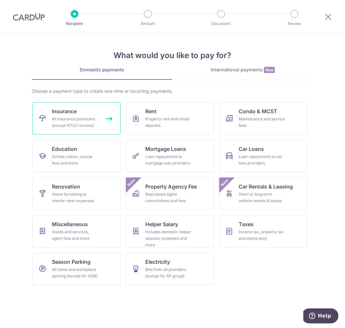
click at [83, 124] on div "All insurance premiums (except NTUC Income)" at bounding box center [75, 122] width 47 height 13
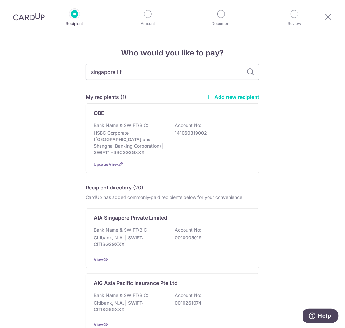
type input "singapore life"
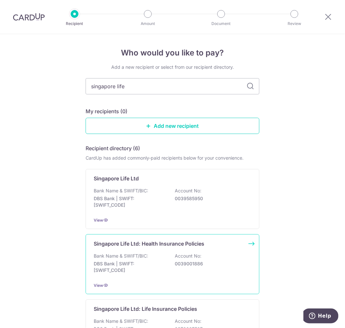
click at [167, 265] on div "Bank Name & SWIFT/BIC: DBS Bank | SWIFT: [SWIFT_CODE] Account No: 0039001886" at bounding box center [173, 265] width 158 height 24
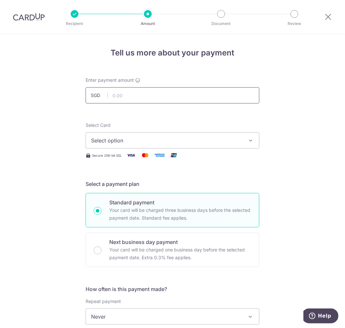
click at [125, 96] on input "text" at bounding box center [173, 95] width 174 height 16
paste input "250.78"
type input "250.78"
click at [138, 141] on span "Select option" at bounding box center [166, 141] width 151 height 8
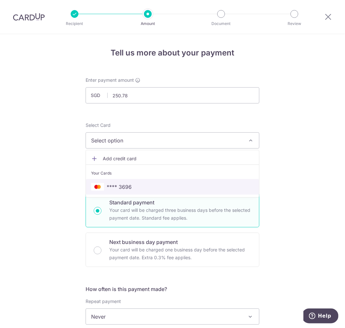
click at [129, 180] on link "**** 3696" at bounding box center [172, 187] width 173 height 16
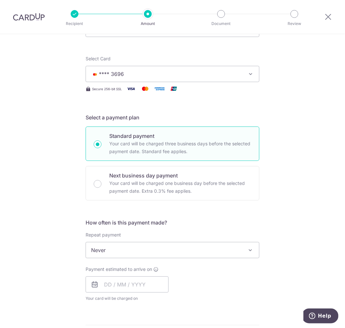
scroll to position [72, 0]
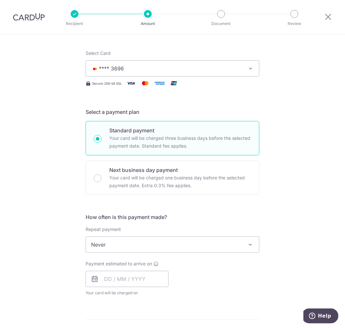
click at [119, 243] on span "Never" at bounding box center [172, 245] width 173 height 16
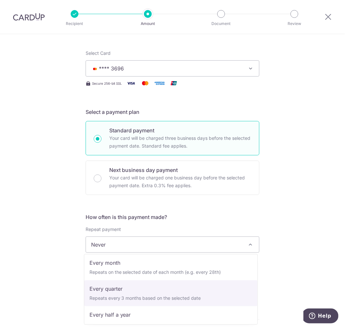
scroll to position [19, 0]
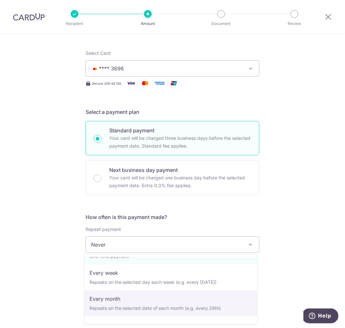
select select "3"
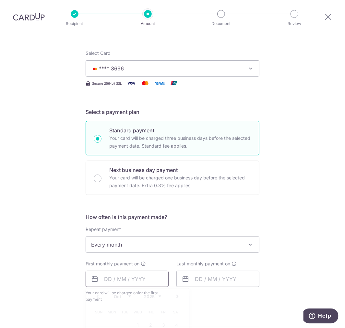
click at [121, 278] on input "text" at bounding box center [127, 279] width 83 height 16
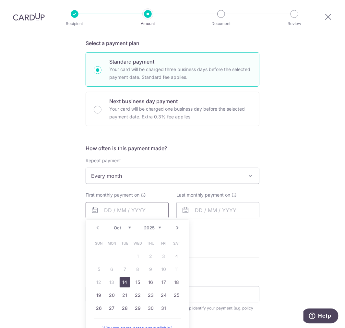
scroll to position [144, 0]
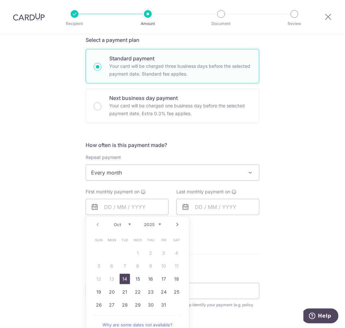
click at [176, 223] on link "Next" at bounding box center [178, 225] width 8 height 8
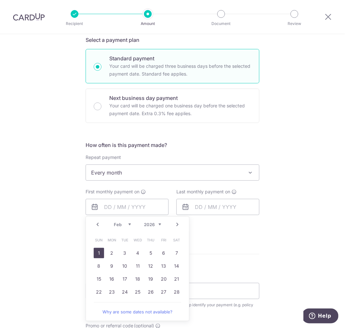
click at [95, 251] on link "1" at bounding box center [99, 253] width 10 height 10
type input "[DATE]"
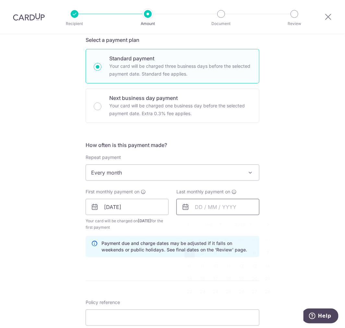
click at [217, 210] on input "text" at bounding box center [218, 207] width 83 height 16
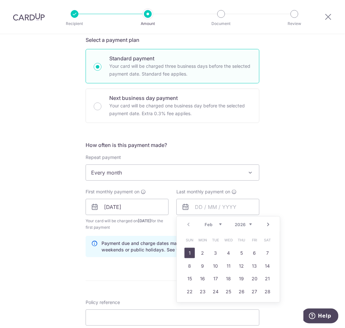
click at [268, 225] on link "Next" at bounding box center [269, 225] width 8 height 8
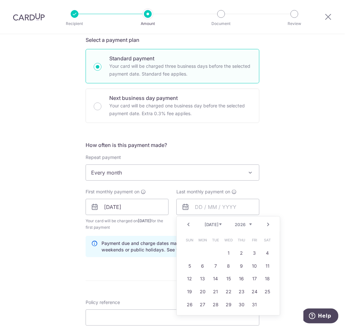
click at [268, 225] on link "Next" at bounding box center [269, 225] width 8 height 8
click at [241, 252] on link "1" at bounding box center [242, 253] width 10 height 10
type input "[DATE]"
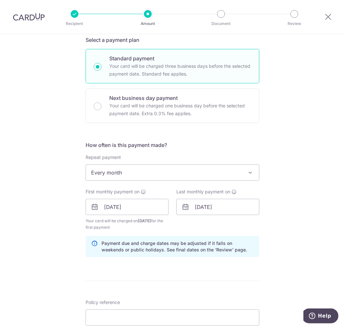
scroll to position [216, 0]
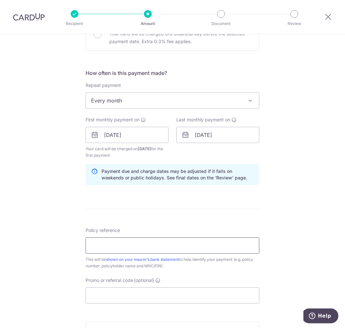
click at [129, 248] on input "Policy reference" at bounding box center [173, 246] width 174 height 16
paste input "20461924 Singlife HealthPlus Plan 1"
type input "20461924 Singlife HealthPlus Plan 1"
click at [188, 277] on div "Promo or referral code (optional) The discounted fee will be shown on the revie…" at bounding box center [173, 290] width 174 height 27
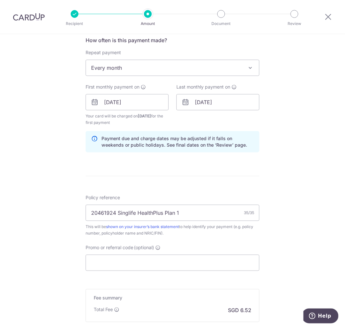
scroll to position [288, 0]
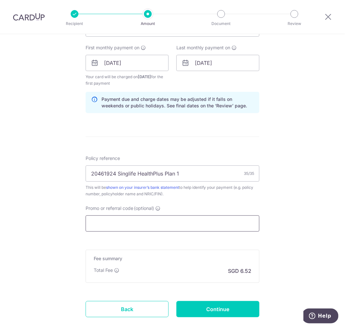
click at [159, 223] on input "Promo or referral code (optional)" at bounding box center [173, 224] width 174 height 16
type input "R"
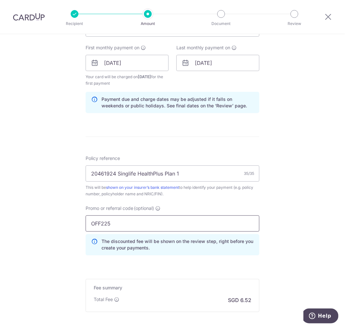
type input "OFF225"
click at [79, 268] on div "Tell us more about your payment Enter payment amount SGD 250.78 250.78 Select C…" at bounding box center [172, 71] width 345 height 650
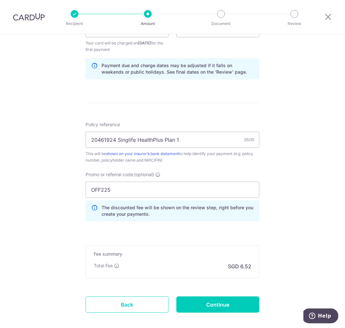
scroll to position [355, 0]
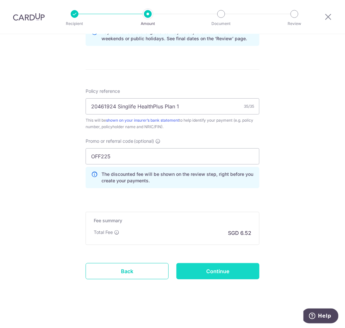
click at [231, 267] on input "Continue" at bounding box center [218, 271] width 83 height 16
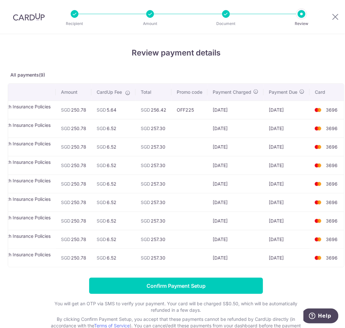
scroll to position [0, 65]
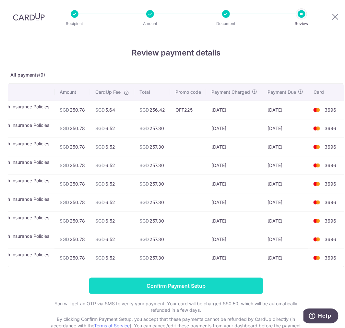
click at [214, 291] on input "Confirm Payment Setup" at bounding box center [176, 286] width 174 height 16
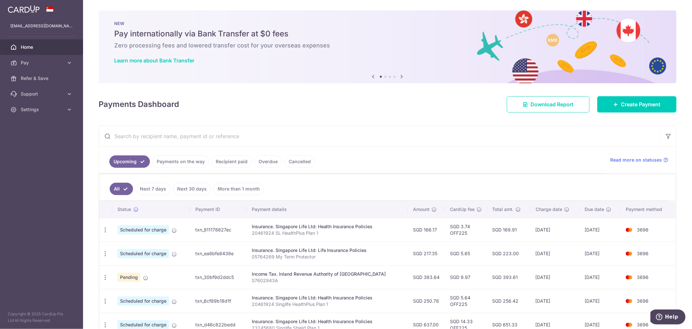
click at [181, 190] on link "Next 30 days" at bounding box center [192, 188] width 38 height 12
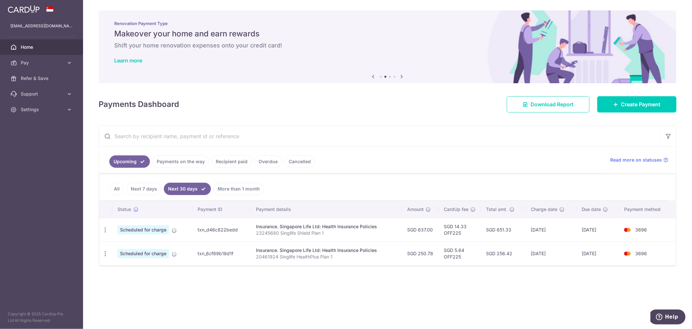
click at [238, 191] on link "More than 1 month" at bounding box center [239, 188] width 51 height 12
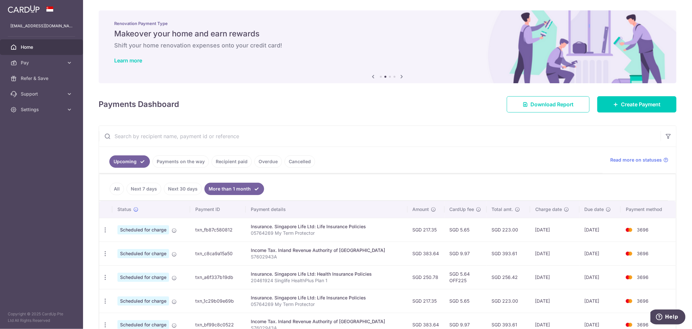
click at [178, 188] on link "Next 30 days" at bounding box center [183, 188] width 38 height 12
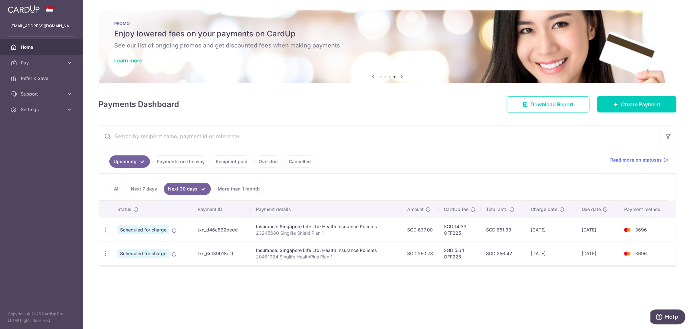
click at [241, 185] on link "More than 1 month" at bounding box center [239, 188] width 51 height 12
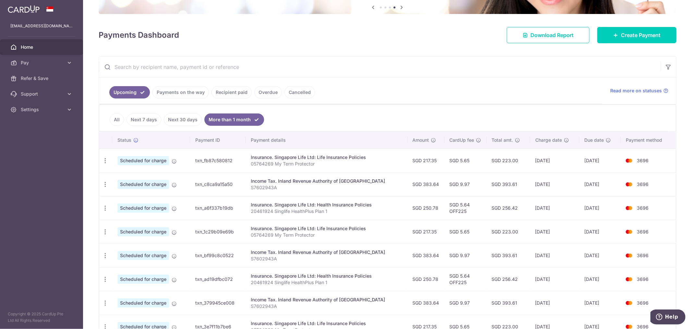
scroll to position [72, 0]
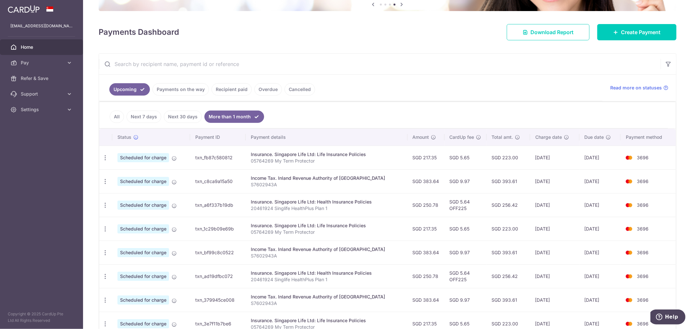
click at [193, 62] on input "text" at bounding box center [380, 64] width 562 height 21
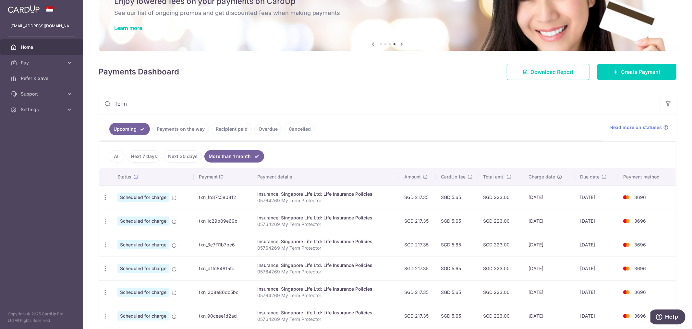
scroll to position [30, 0]
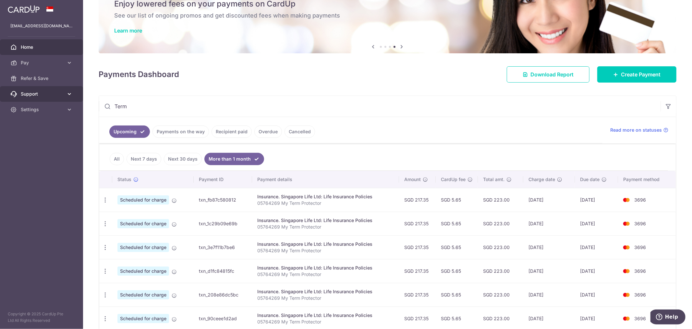
drag, startPoint x: 115, startPoint y: 99, endPoint x: 66, endPoint y: 90, distance: 50.1
click at [70, 97] on main "[EMAIL_ADDRESS][DOMAIN_NAME] Home Pay Payments Recipients Cards Refer & Save Su…" at bounding box center [346, 164] width 692 height 329
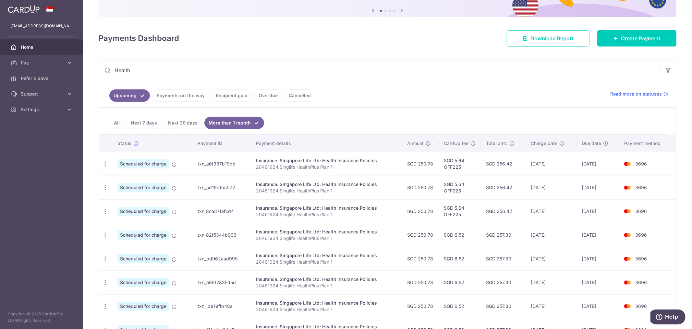
scroll to position [0, 0]
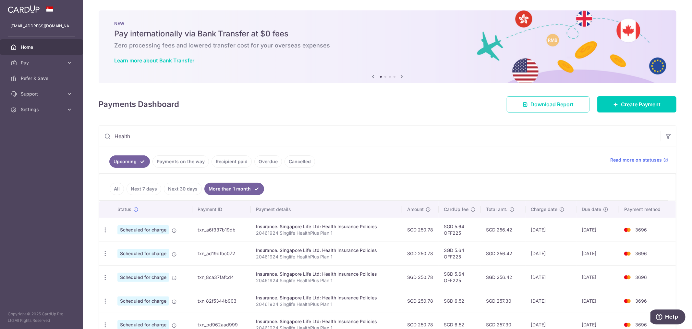
type input "Health"
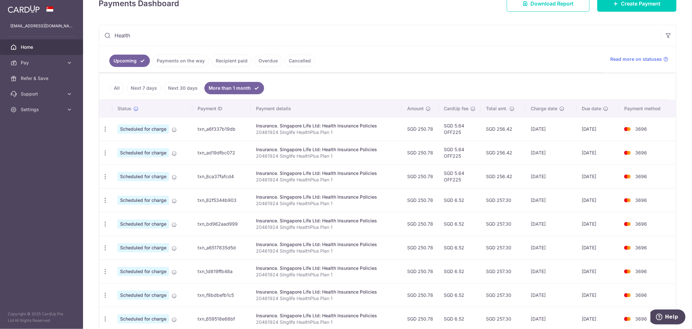
scroll to position [108, 0]
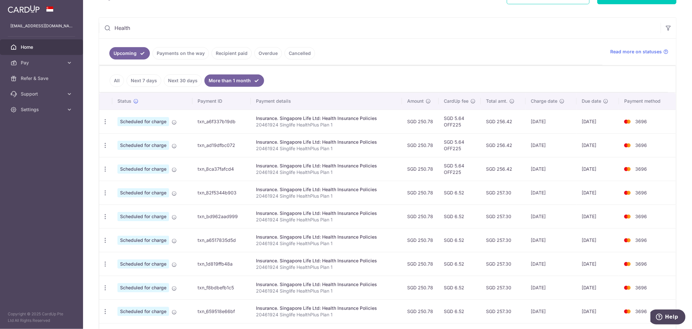
click at [142, 82] on link "Next 7 days" at bounding box center [144, 80] width 35 height 12
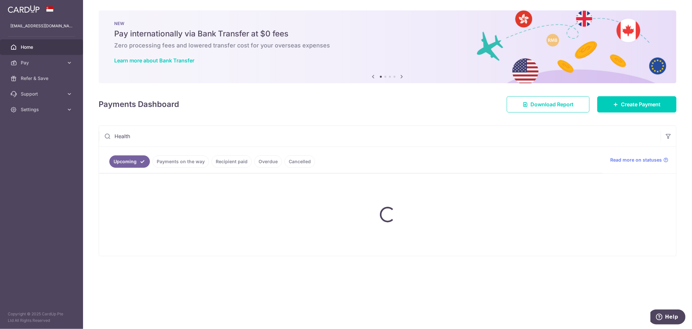
scroll to position [0, 0]
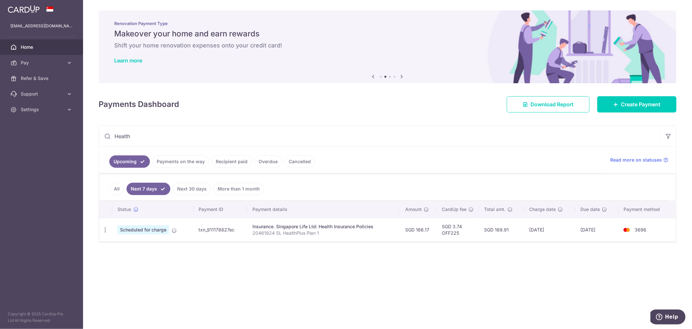
click at [196, 185] on link "Next 30 days" at bounding box center [192, 188] width 38 height 12
